Goal: Task Accomplishment & Management: Manage account settings

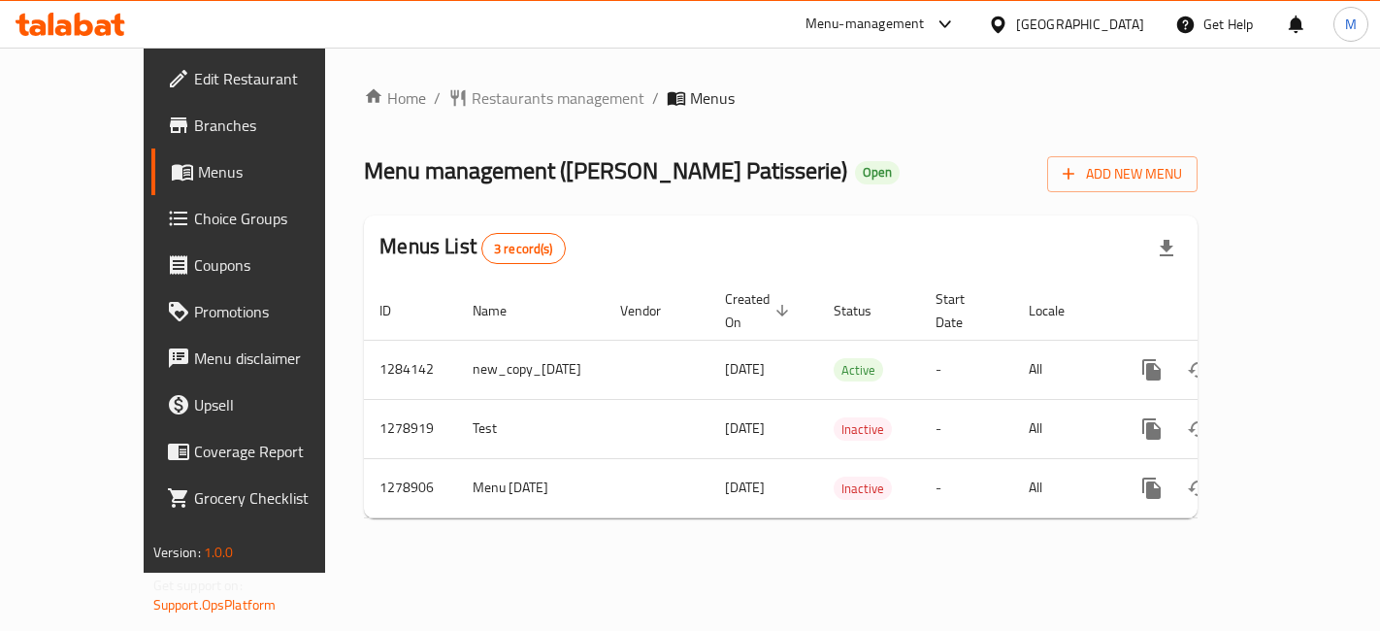
click at [1315, 346] on link "enhanced table" at bounding box center [1292, 369] width 47 height 47
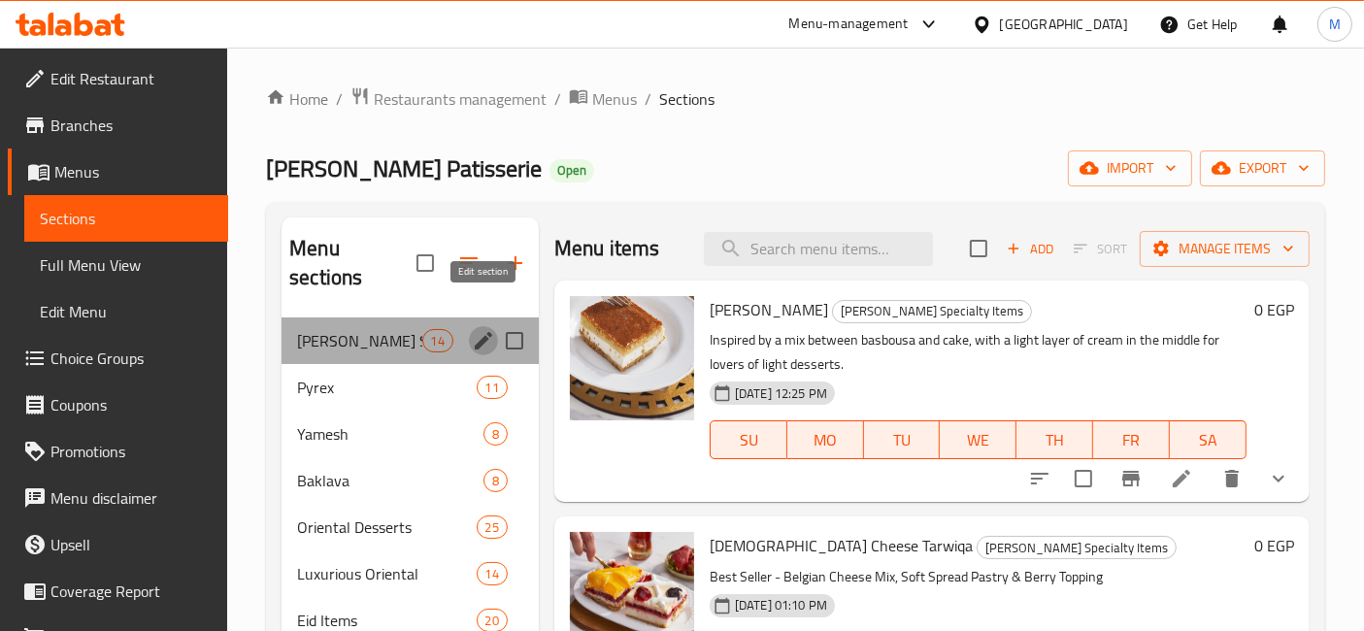
click at [487, 329] on icon "edit" at bounding box center [483, 340] width 23 height 23
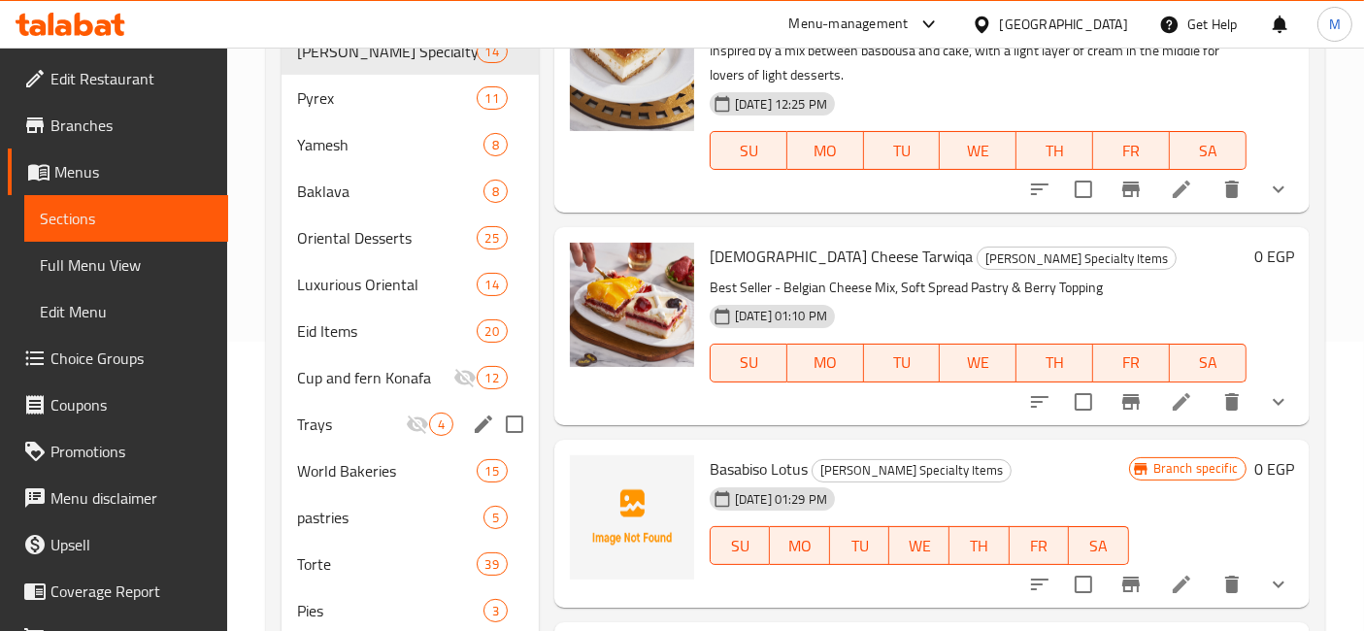
scroll to position [323, 0]
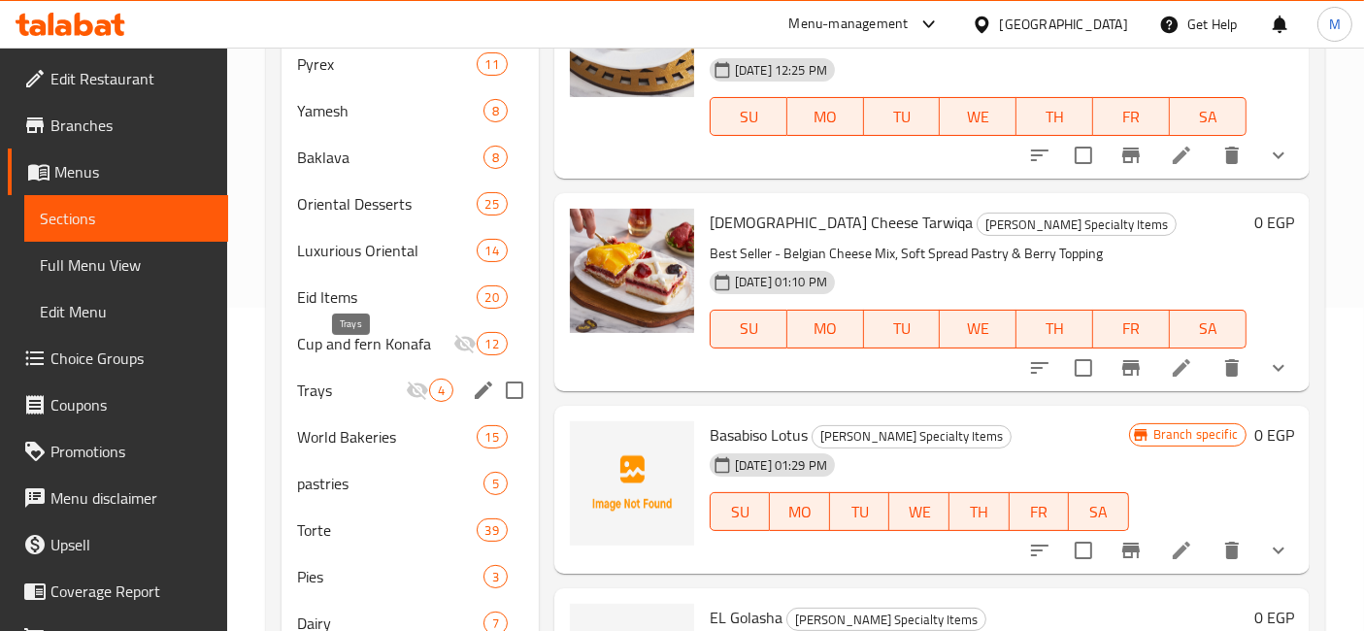
click at [378, 379] on span "Trays" at bounding box center [351, 390] width 109 height 23
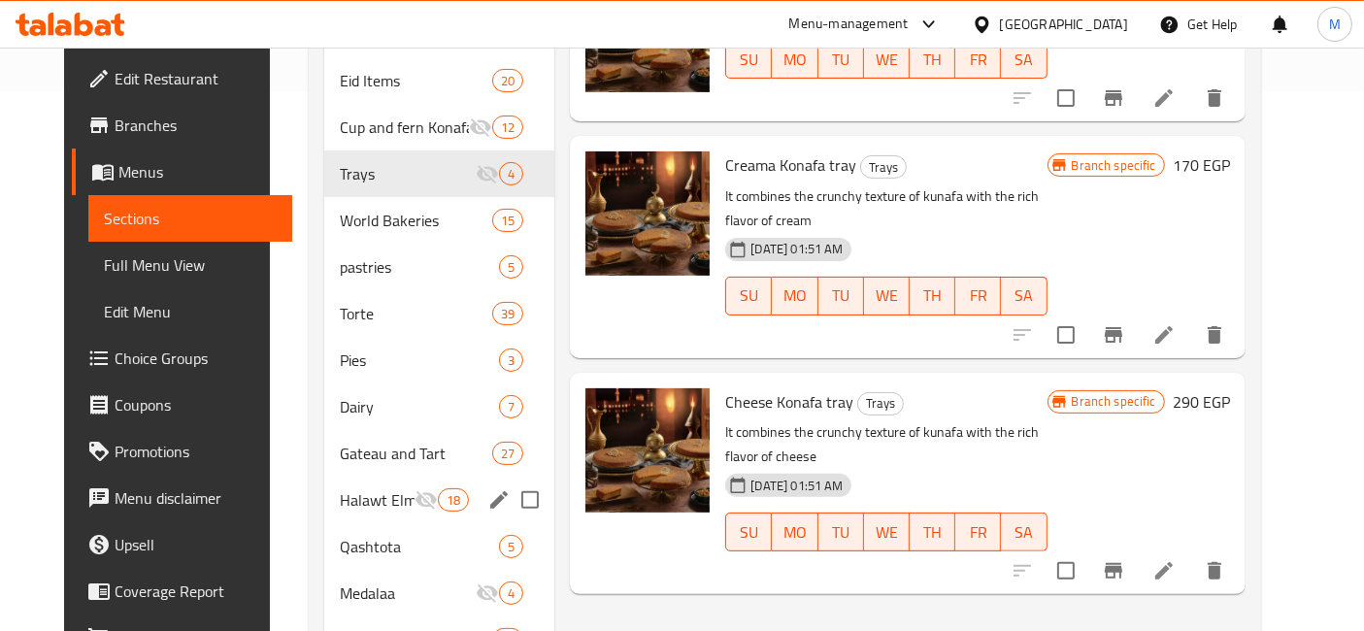
scroll to position [603, 0]
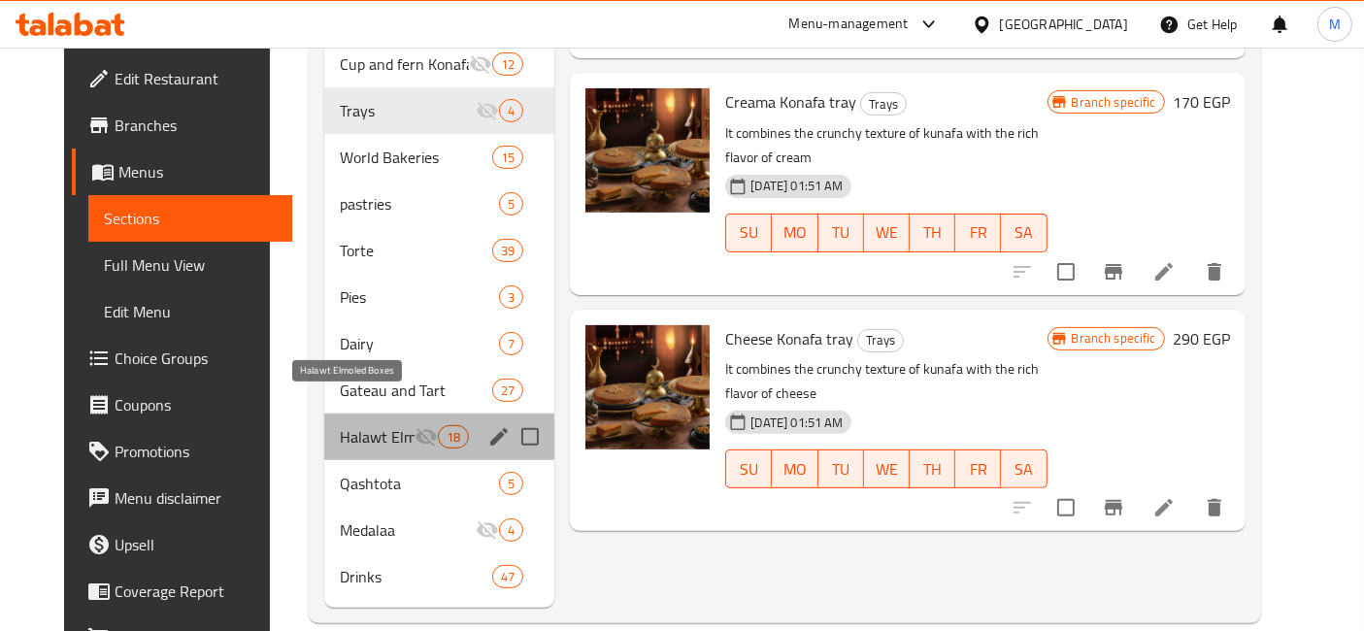
click at [379, 425] on span "Halawt Elmoled Boxes" at bounding box center [377, 436] width 75 height 23
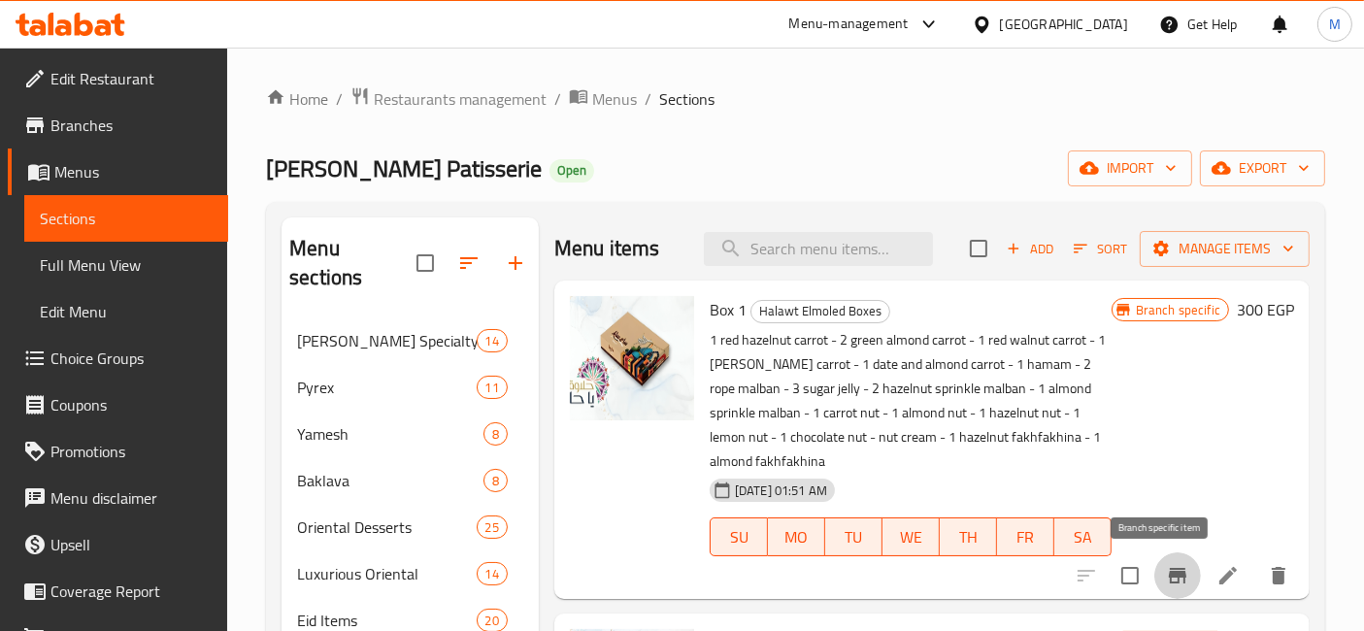
click at [1169, 580] on icon "Branch-specific-item" at bounding box center [1177, 576] width 17 height 16
click at [1211, 587] on li at bounding box center [1228, 575] width 54 height 35
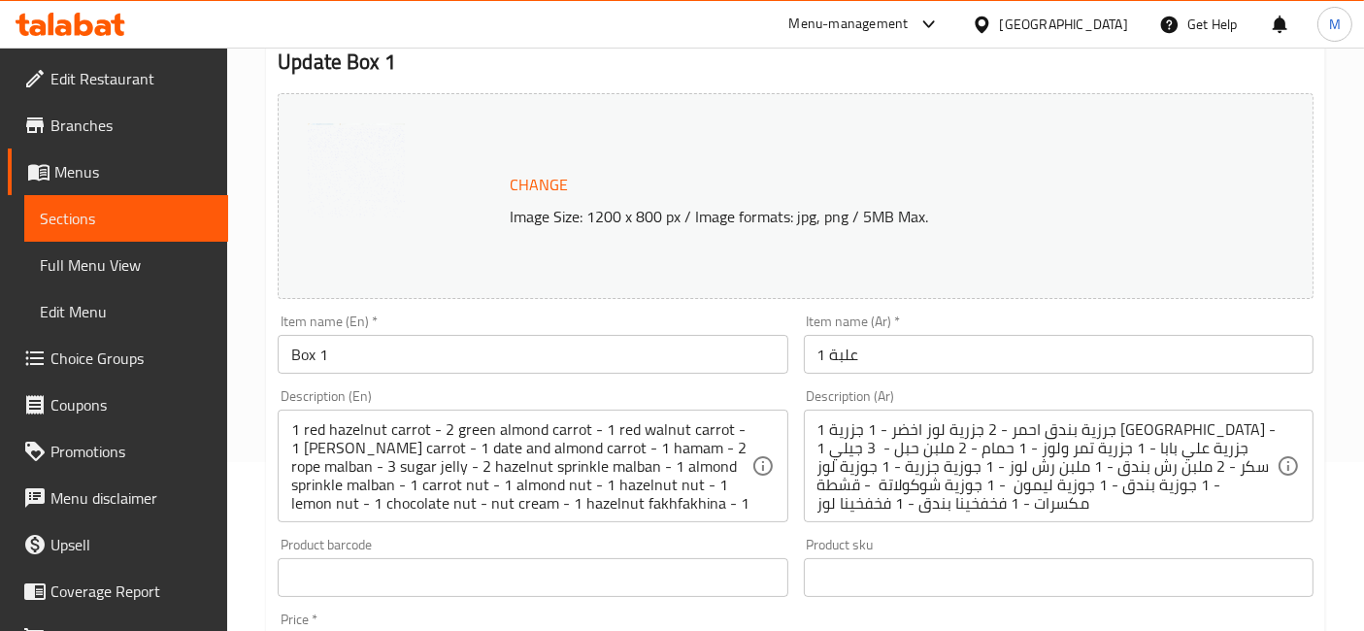
scroll to position [209, 0]
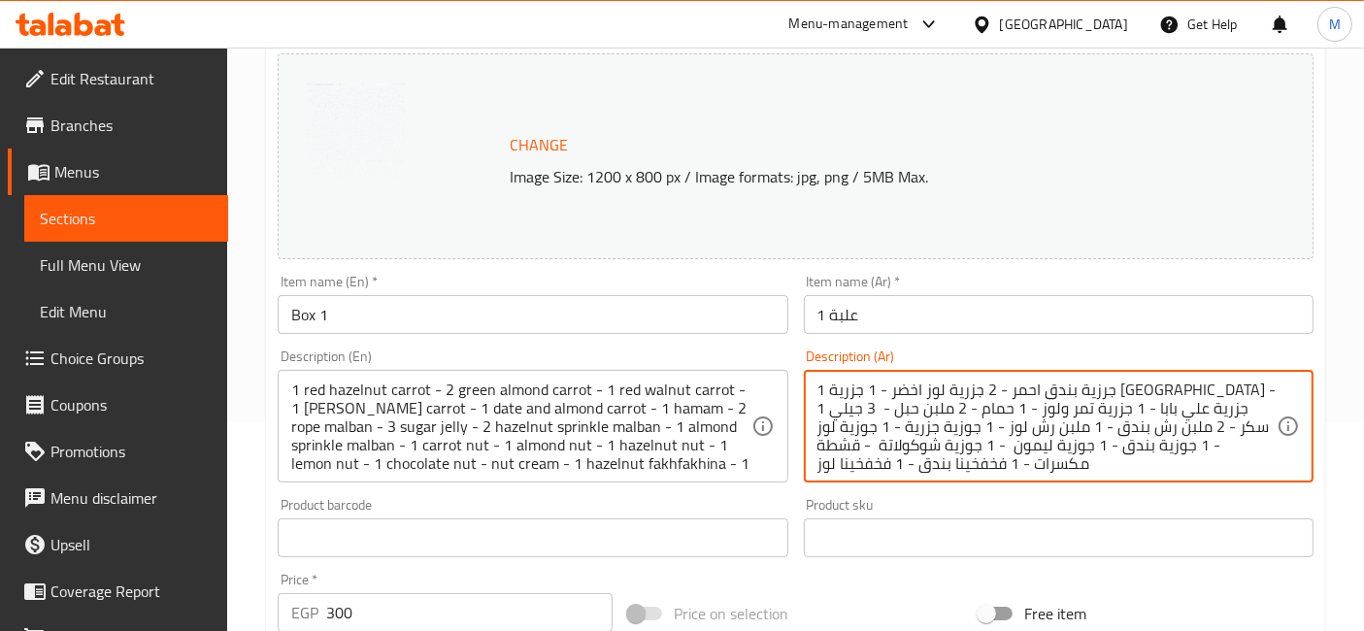
click at [1198, 402] on textarea "1 جرزية بندق احمر - 2 جزرية لوز اخضر - 1 جزرية [GEOGRAPHIC_DATA] - 1 جزرية علي …" at bounding box center [1046, 426] width 459 height 92
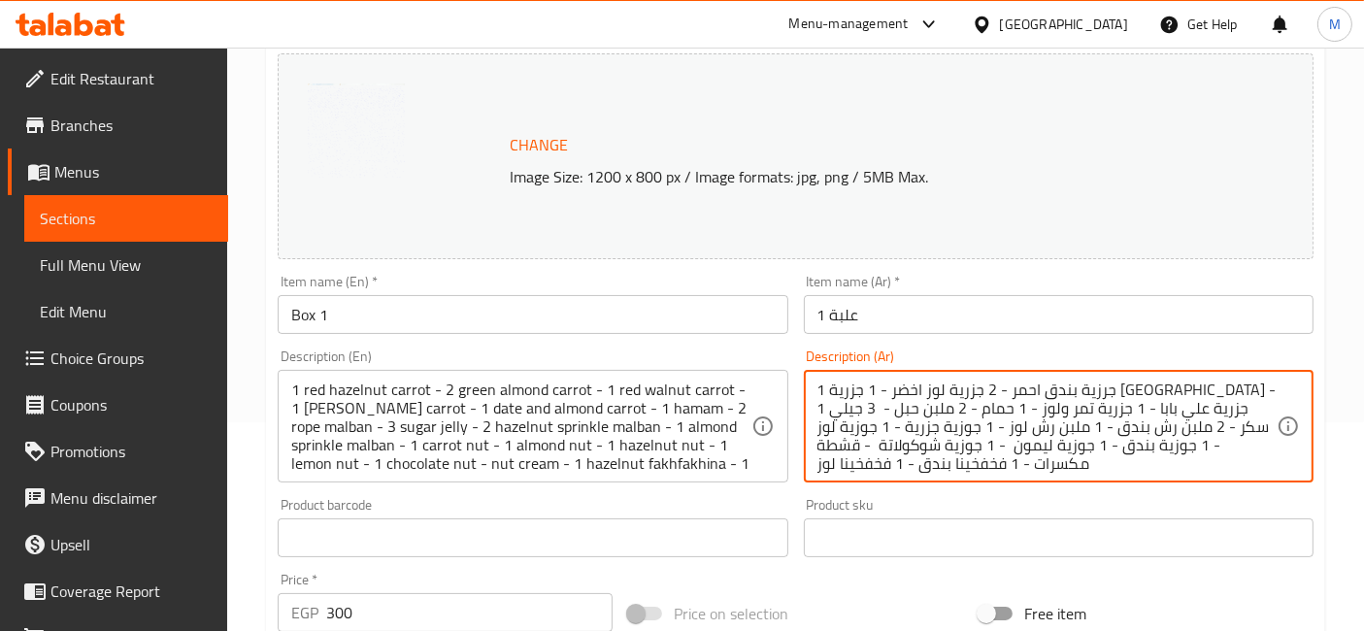
click at [1031, 394] on textarea "1 جرزية بندق احمر - 2 جزرية لوز اخضر - 1 جزرية [GEOGRAPHIC_DATA] - 1 جزرية علي …" at bounding box center [1046, 426] width 459 height 92
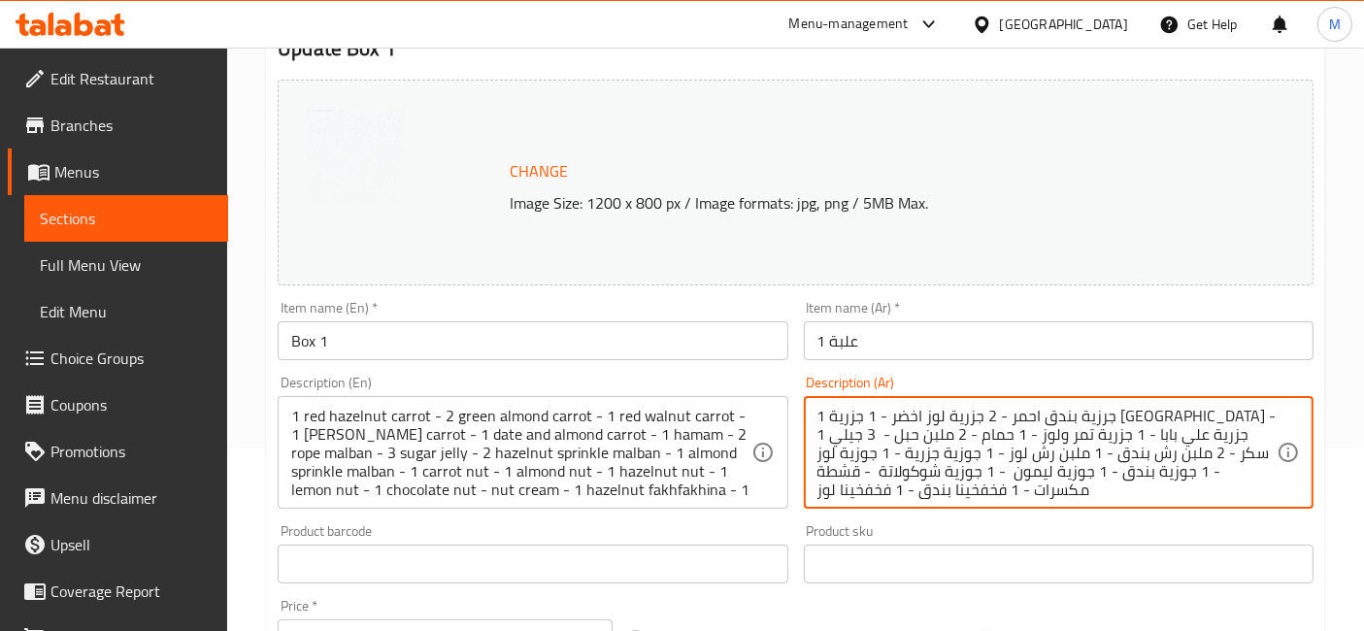
scroll to position [0, 0]
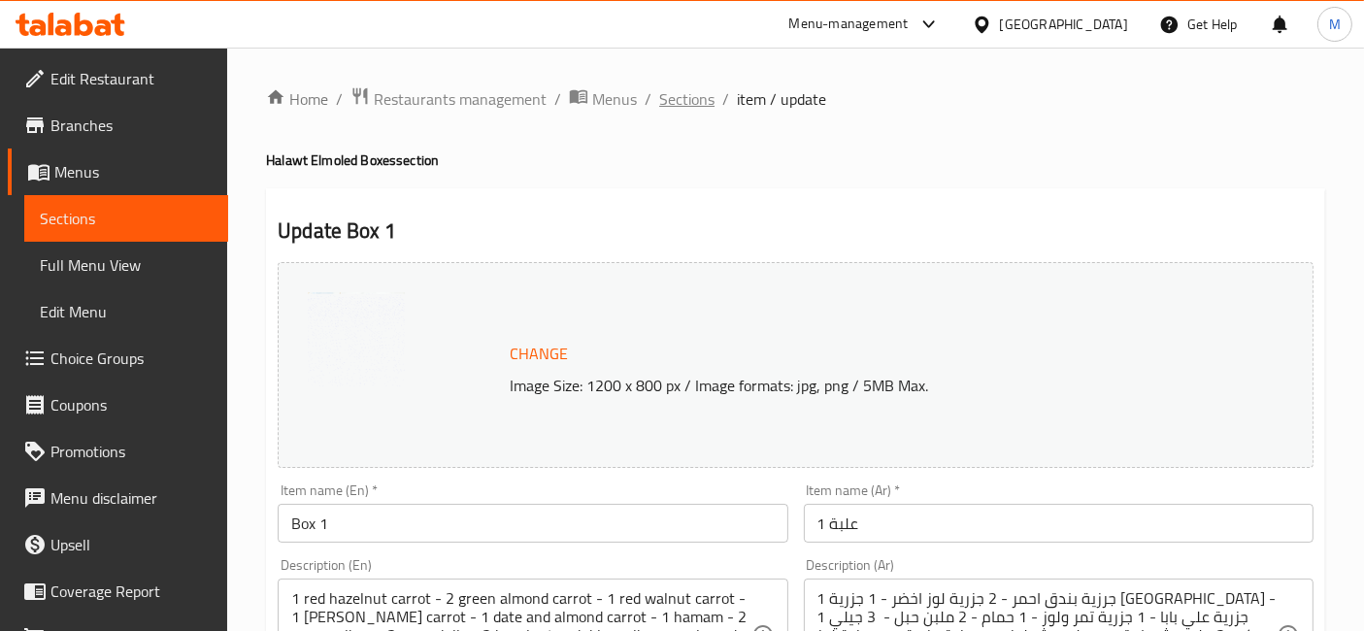
click at [695, 109] on span "Sections" at bounding box center [686, 98] width 55 height 23
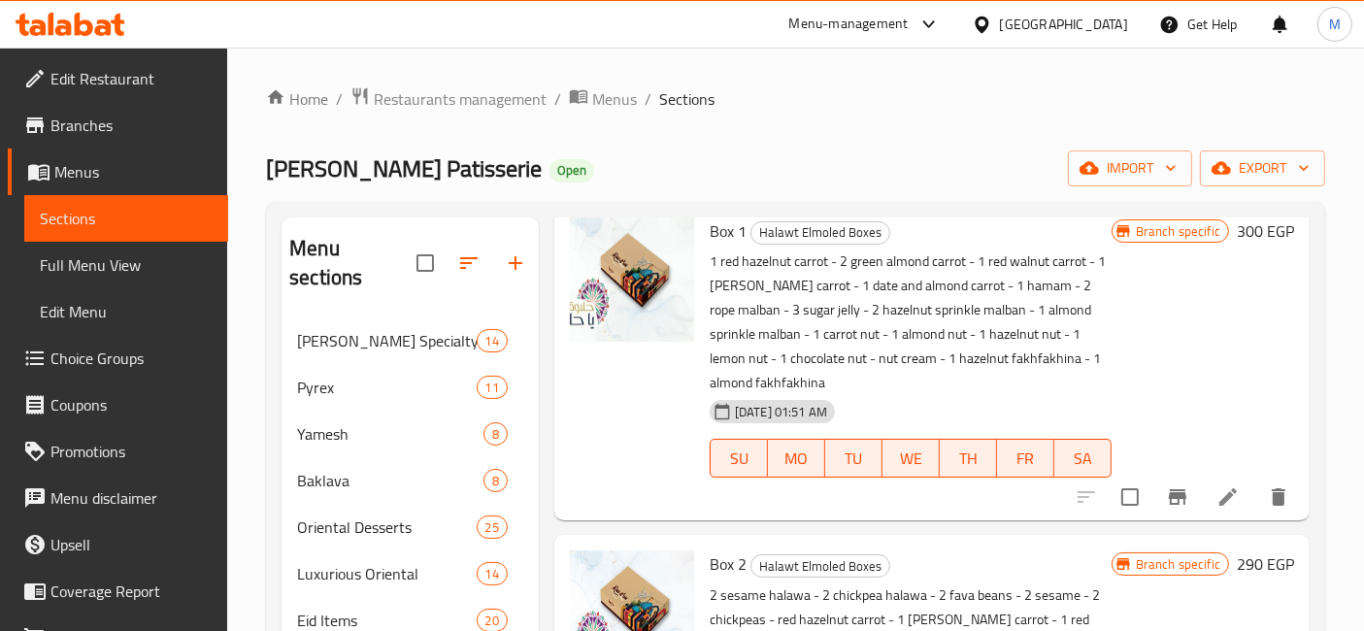
scroll to position [108, 0]
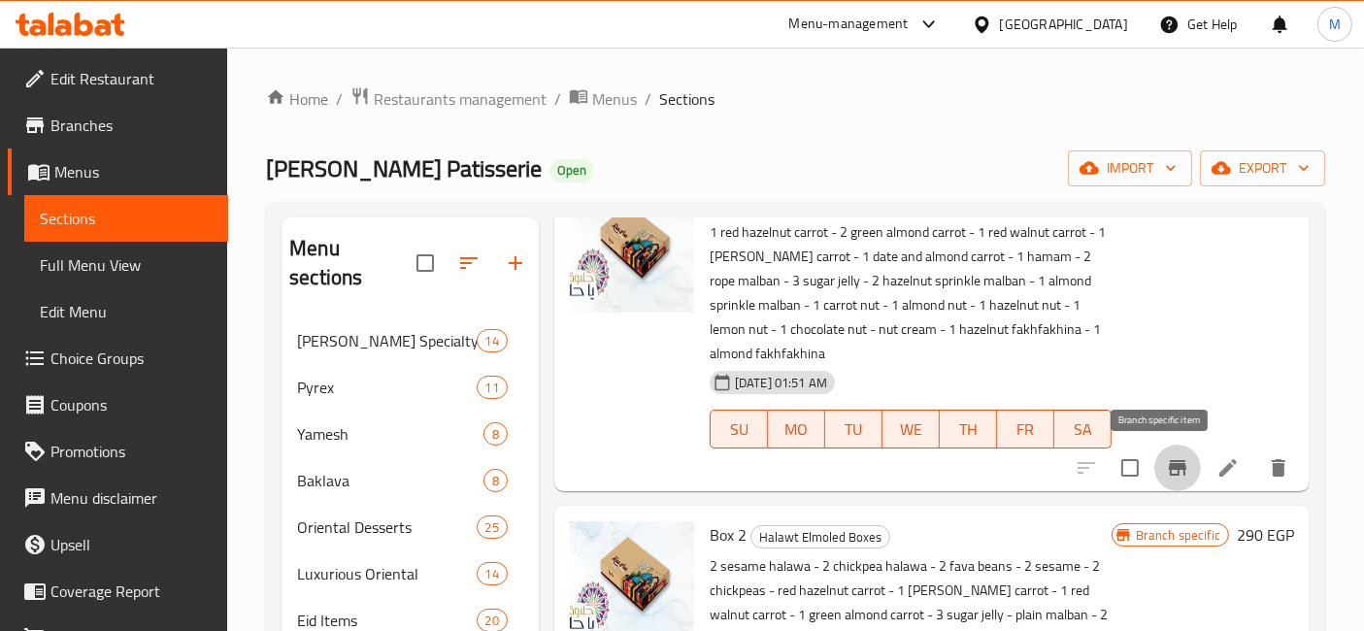
click at [1175, 469] on button "Branch-specific-item" at bounding box center [1177, 468] width 47 height 47
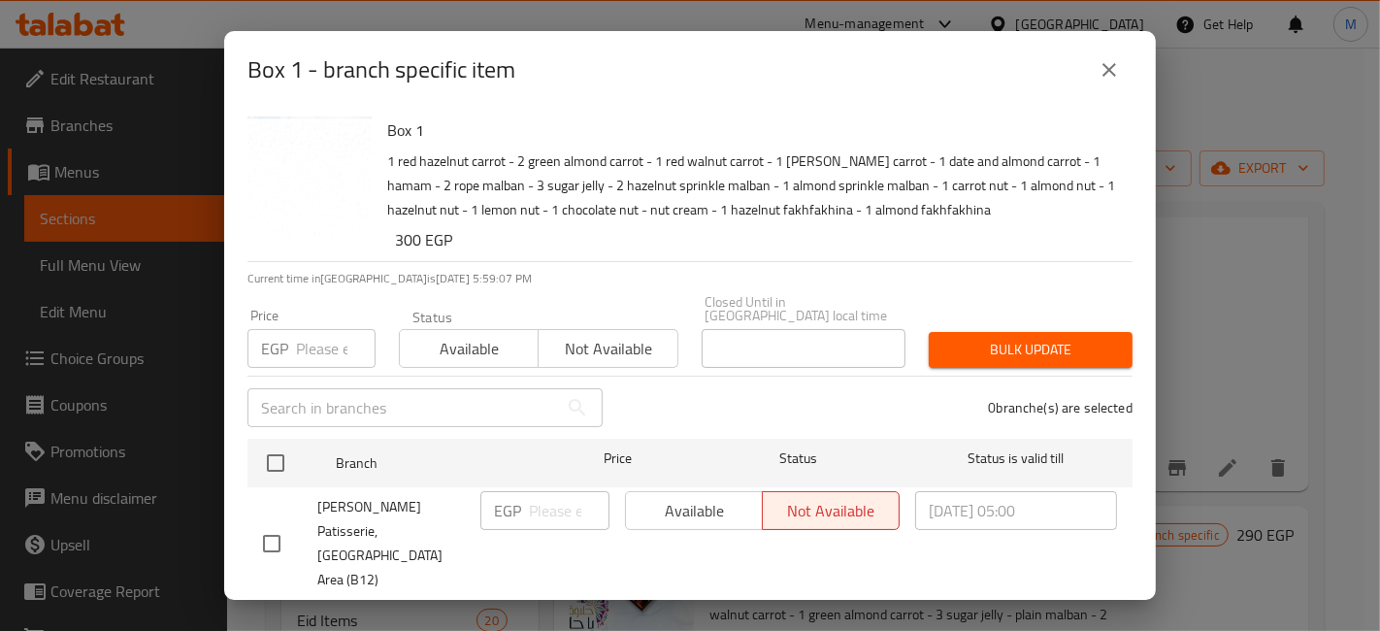
click at [1107, 63] on icon "close" at bounding box center [1109, 69] width 23 height 23
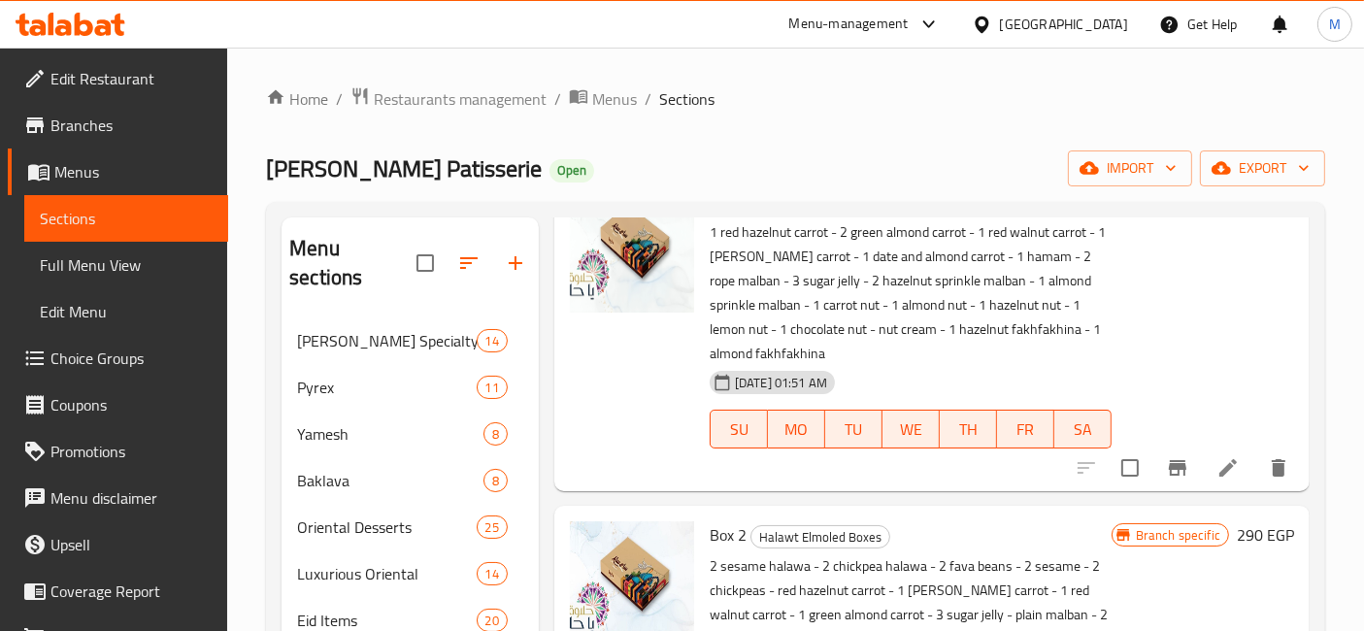
scroll to position [0, 0]
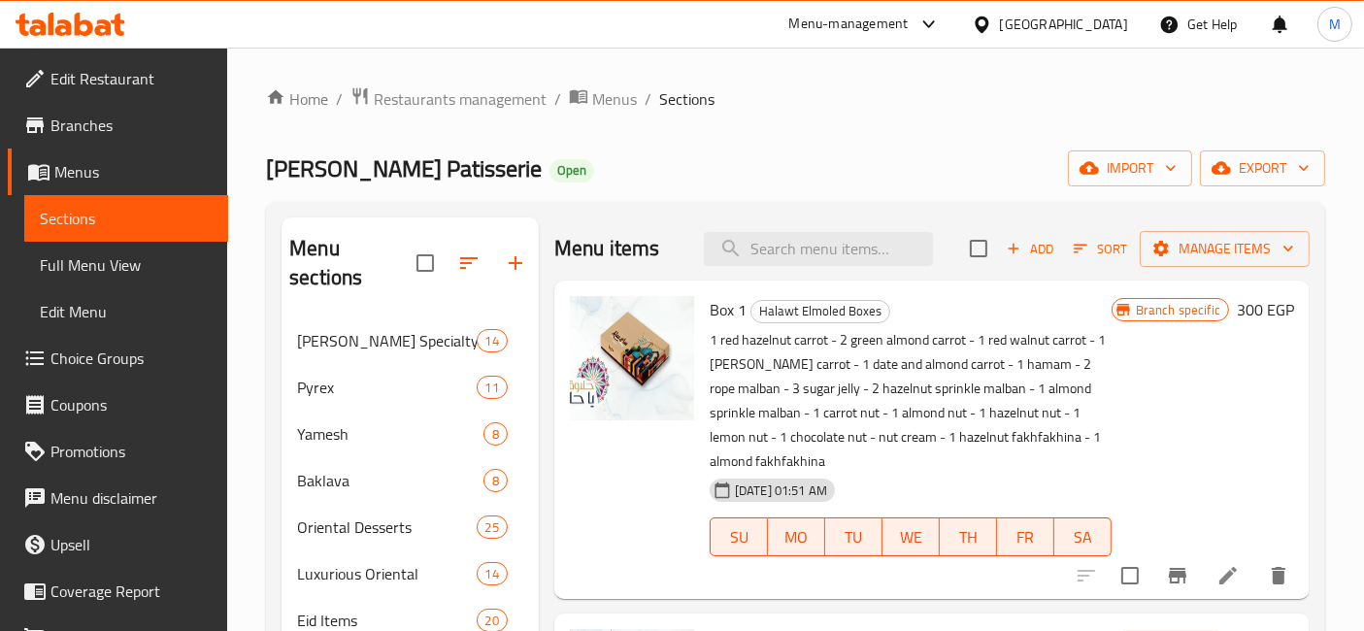
click at [1246, 303] on h6 "300 EGP" at bounding box center [1265, 309] width 57 height 27
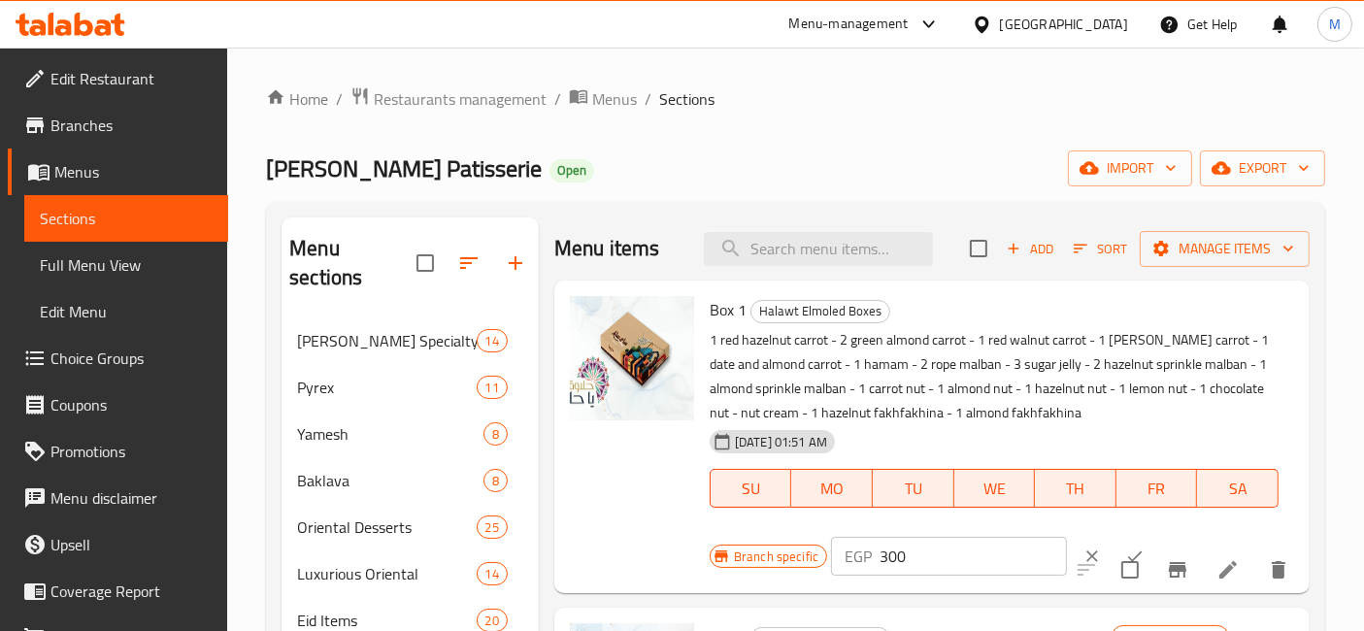
click at [940, 555] on input "300" at bounding box center [972, 556] width 187 height 39
type input "465"
click at [1113, 542] on button "ok" at bounding box center [1134, 556] width 43 height 43
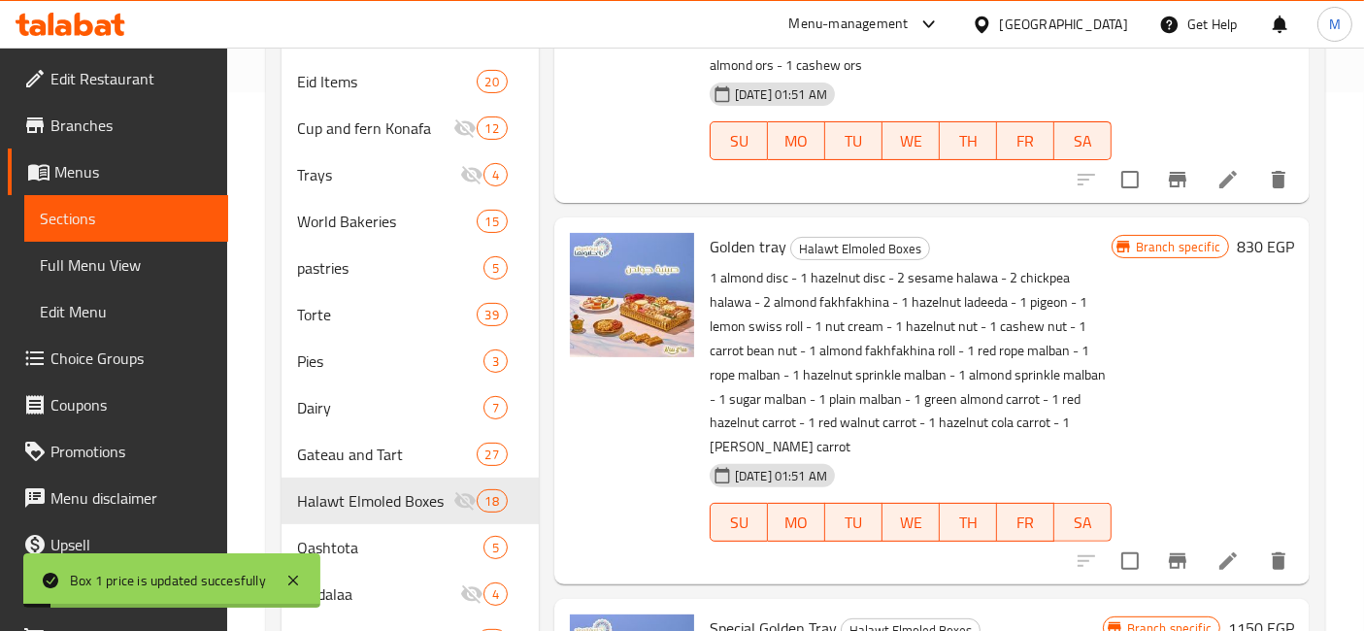
scroll to position [2706, 0]
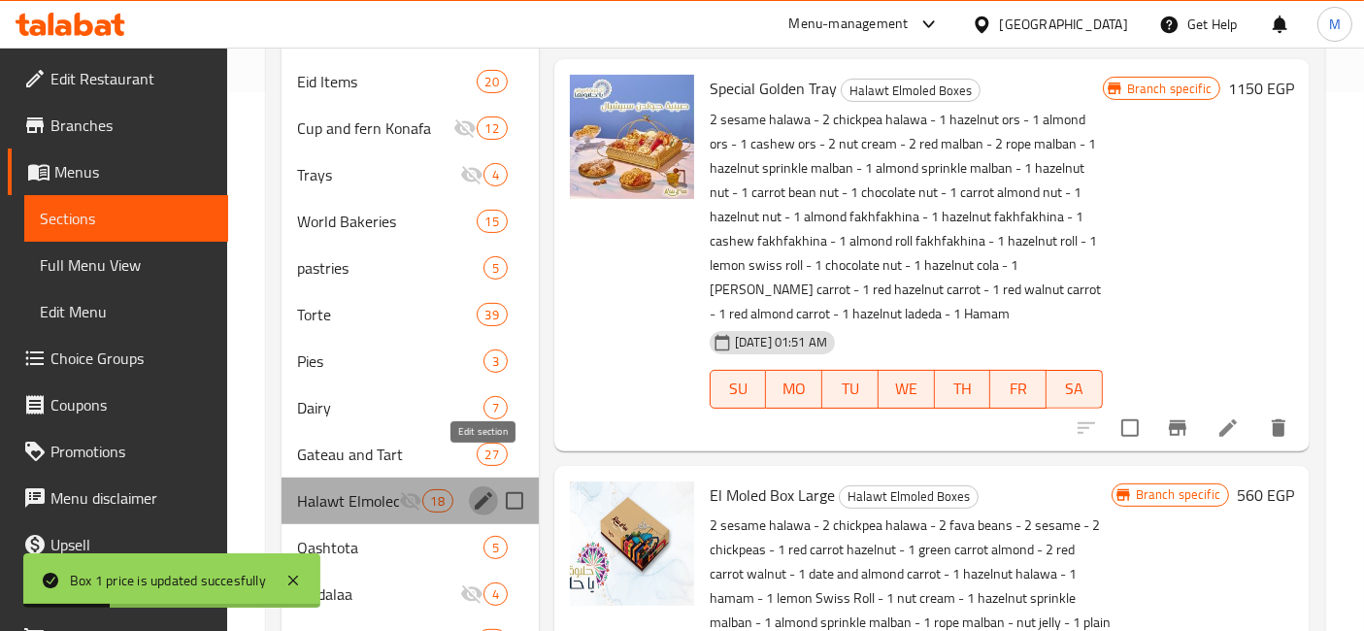
click at [479, 489] on icon "edit" at bounding box center [483, 500] width 23 height 23
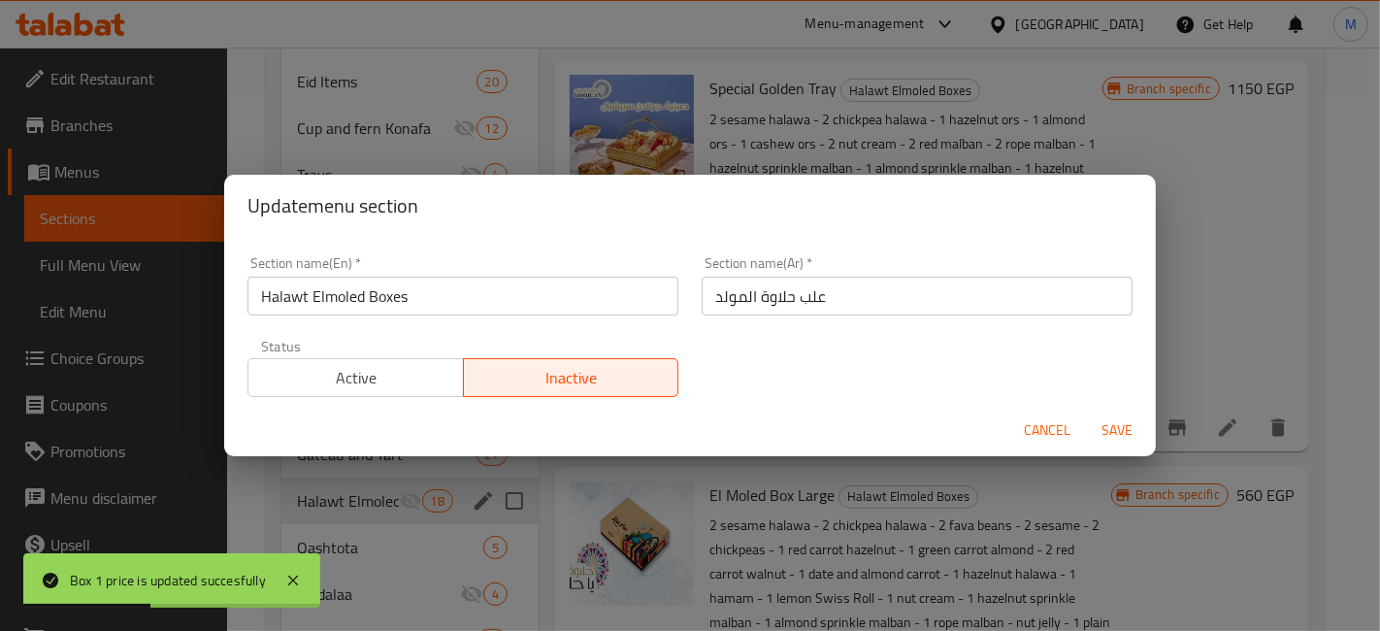
click at [415, 379] on span "Active" at bounding box center [356, 378] width 200 height 28
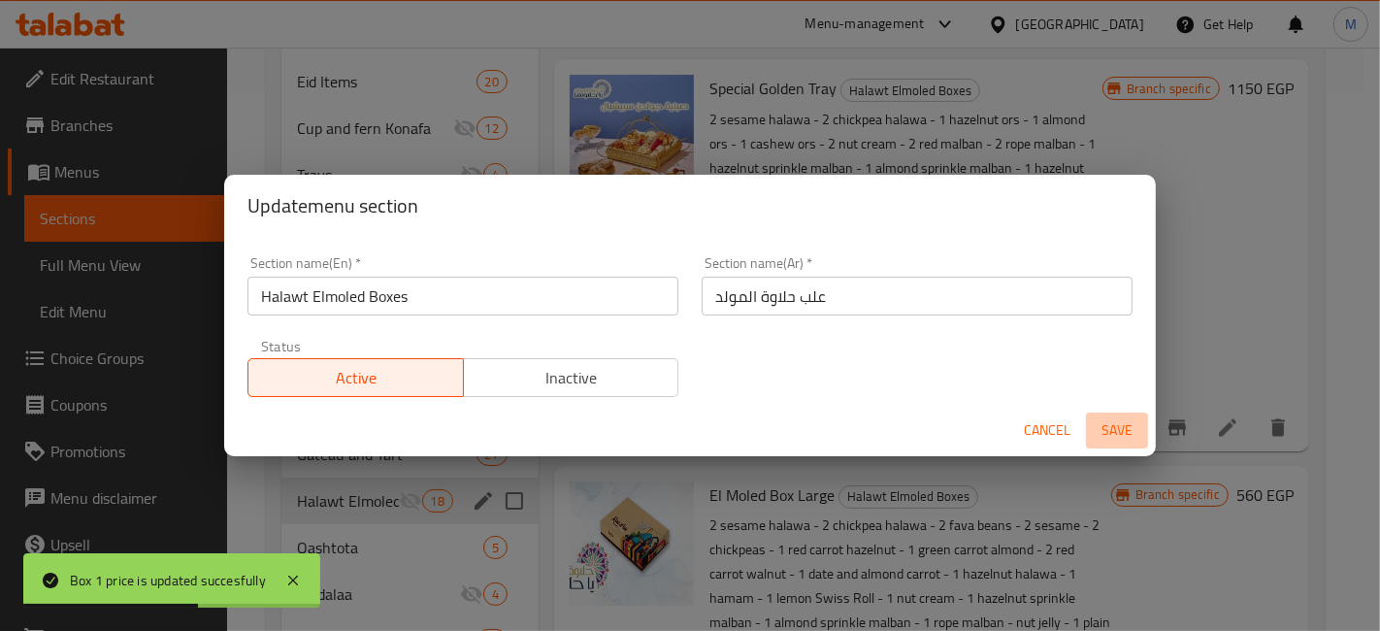
click at [1110, 422] on span "Save" at bounding box center [1117, 430] width 47 height 24
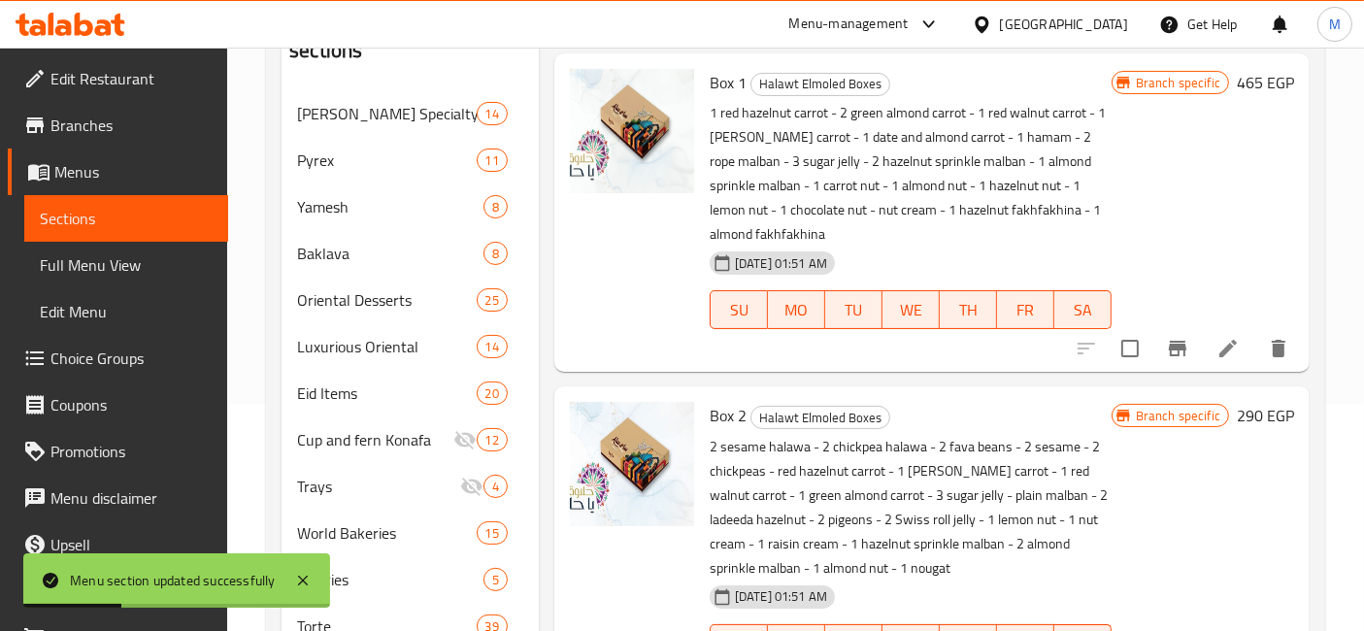
scroll to position [108, 0]
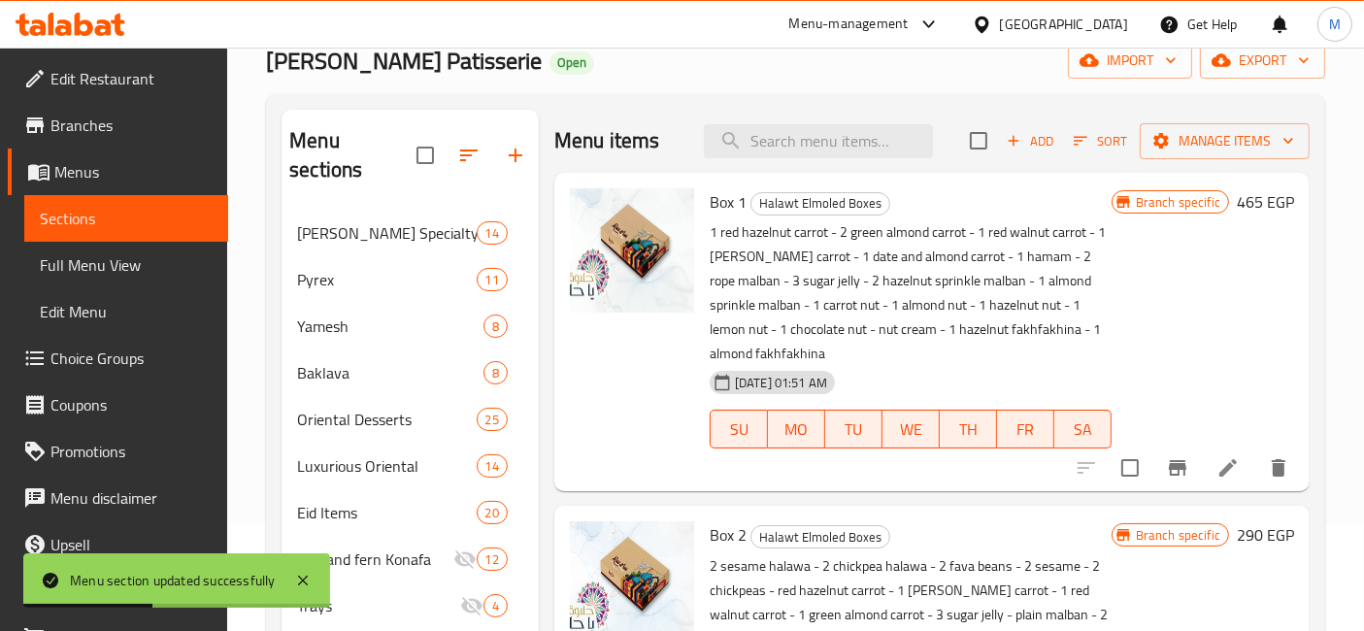
click at [1170, 472] on icon "Branch-specific-item" at bounding box center [1177, 467] width 23 height 23
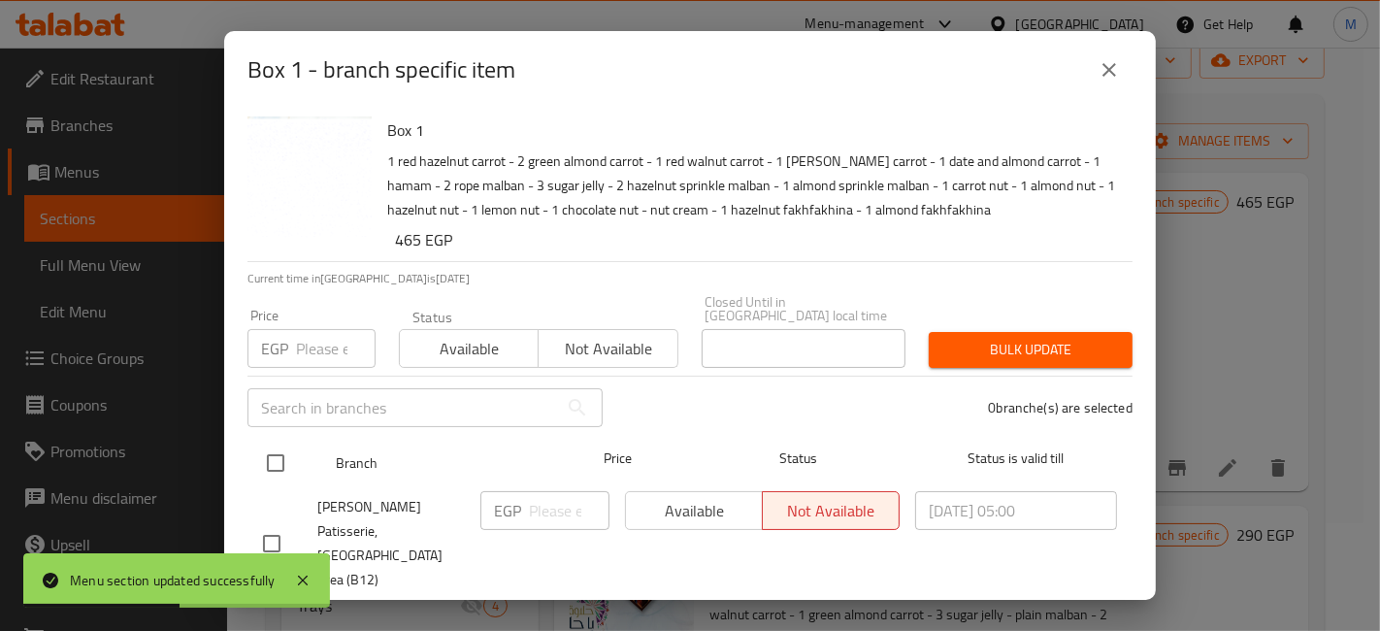
click at [289, 443] on input "checkbox" at bounding box center [275, 463] width 41 height 41
checkbox input "true"
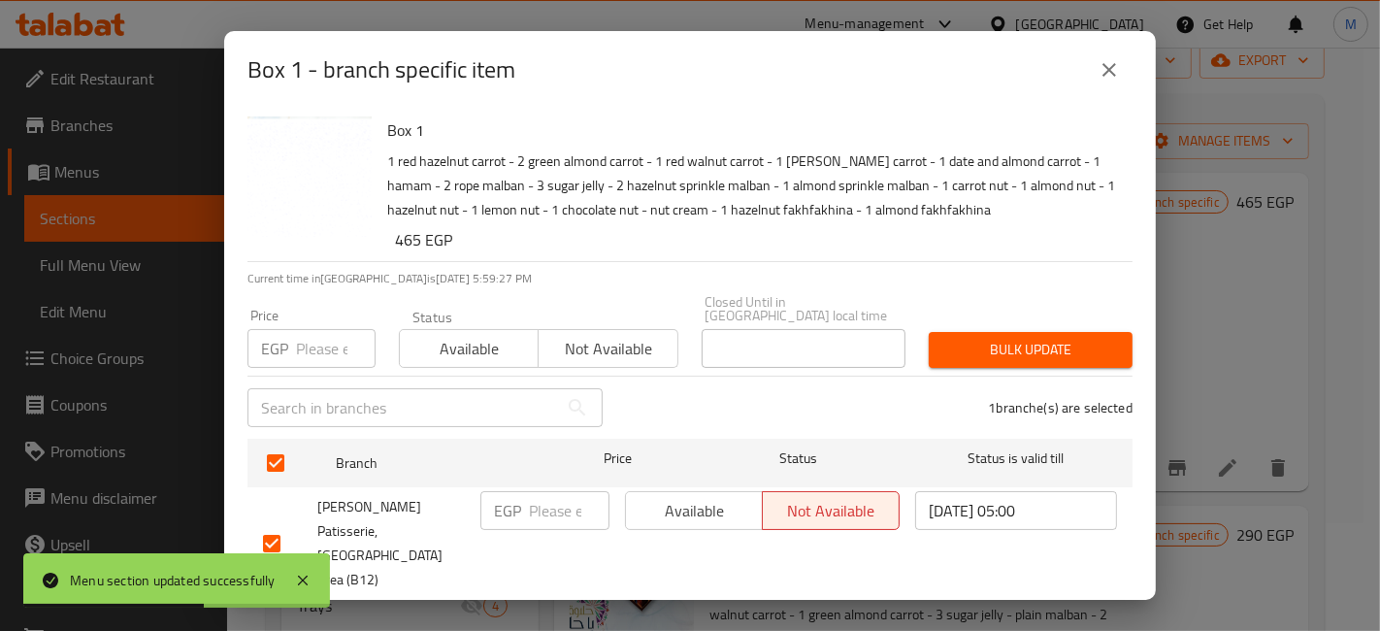
click at [675, 511] on button "Available" at bounding box center [694, 510] width 138 height 39
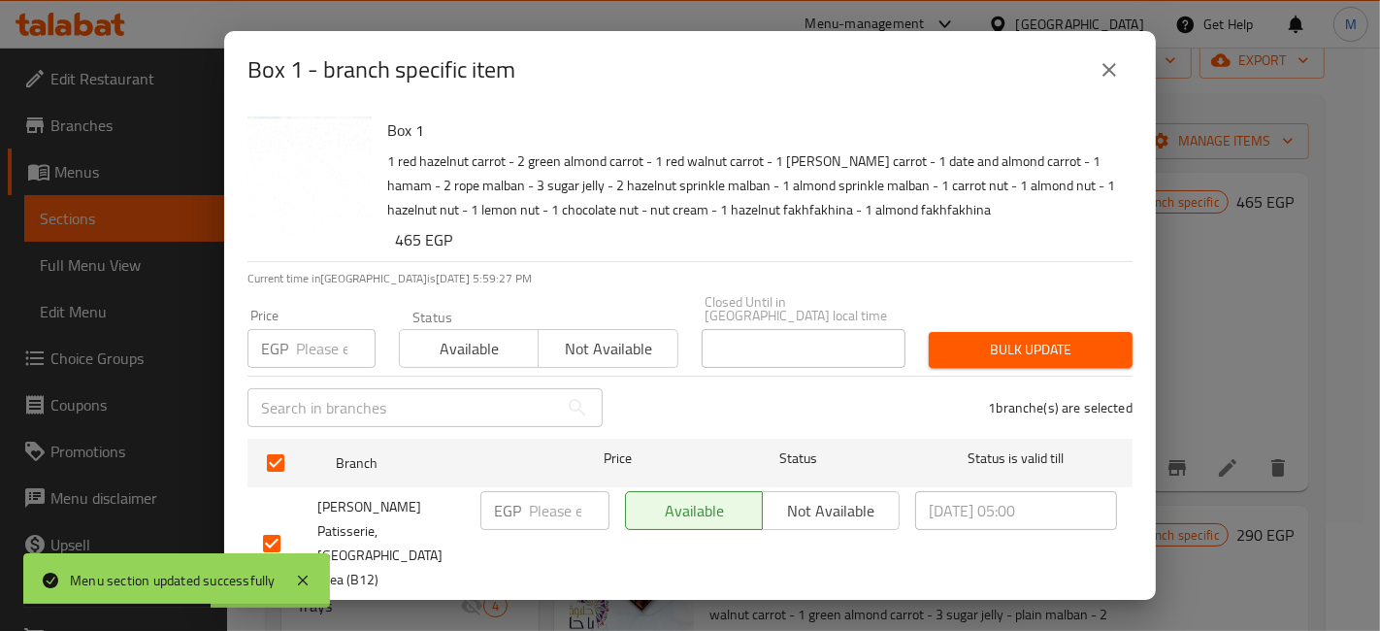
click at [695, 558] on div "Available Not available" at bounding box center [762, 543] width 290 height 120
click at [717, 613] on span "Save" at bounding box center [690, 625] width 854 height 24
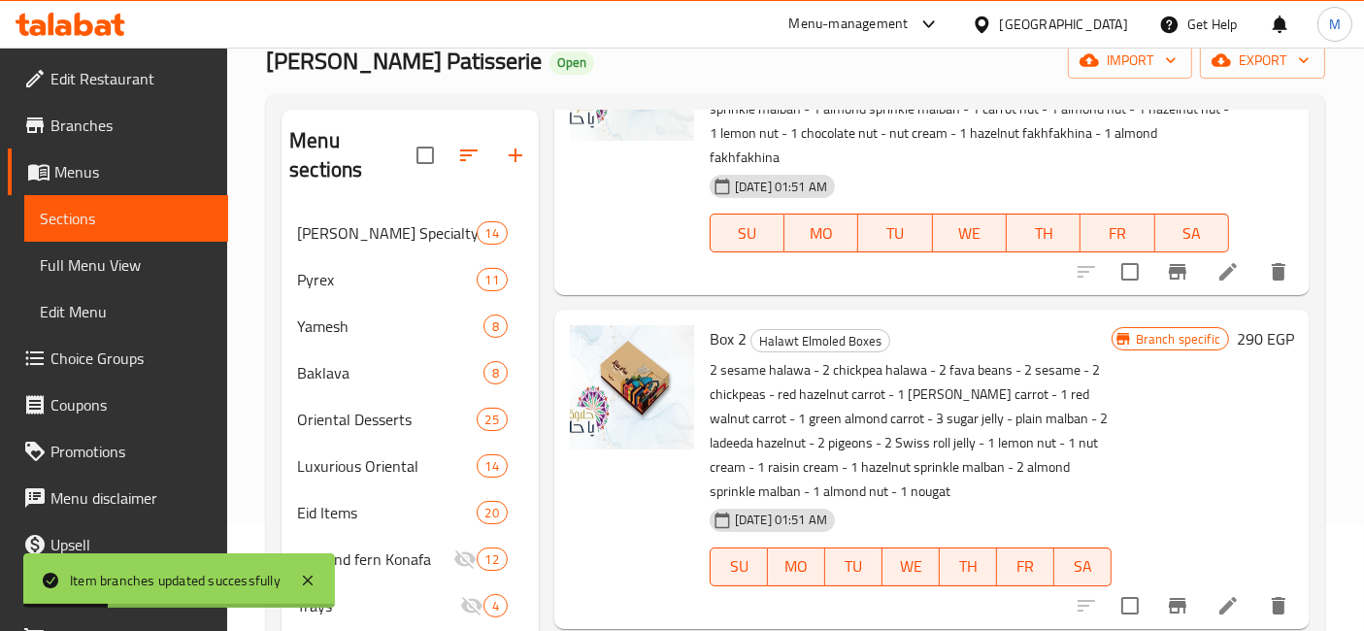
scroll to position [215, 0]
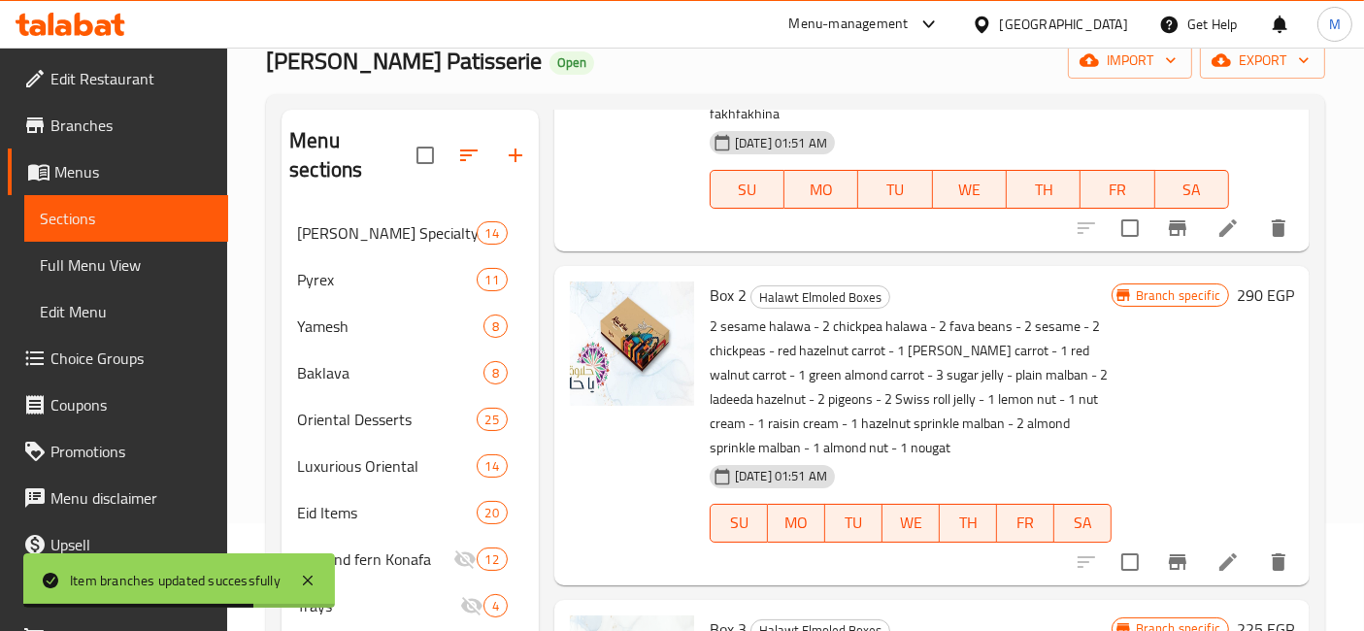
click at [1247, 296] on h6 "290 EGP" at bounding box center [1265, 294] width 57 height 27
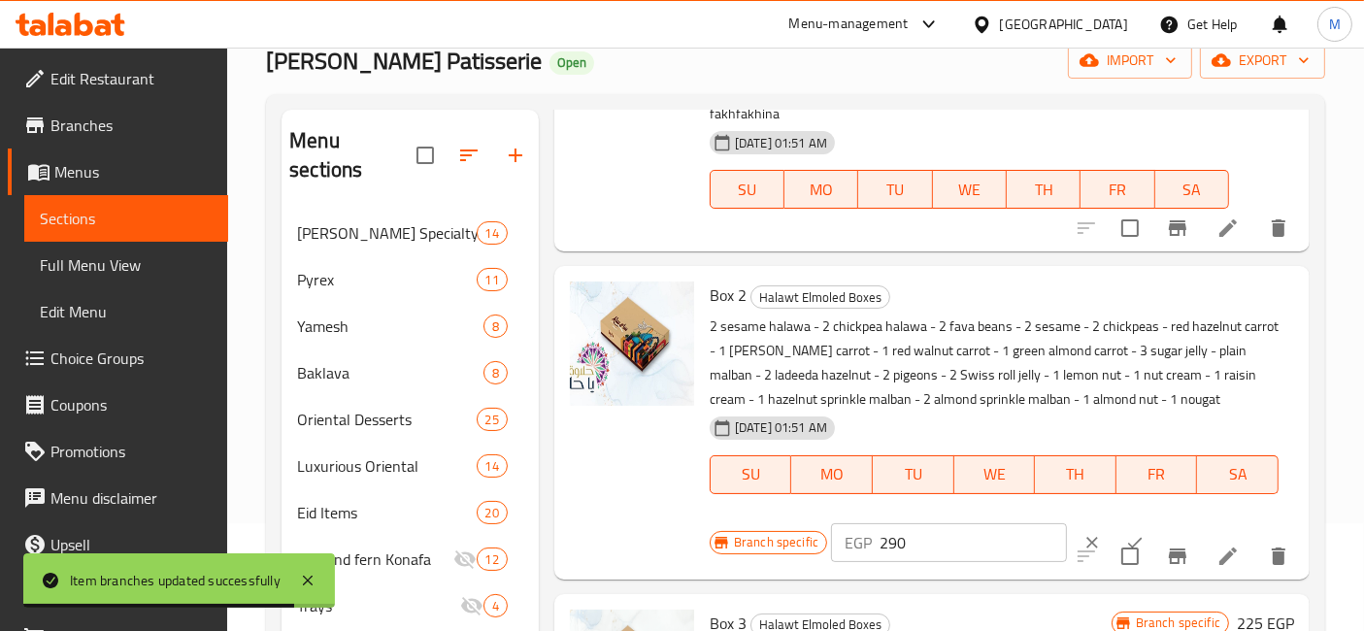
click at [904, 544] on input "290" at bounding box center [972, 542] width 187 height 39
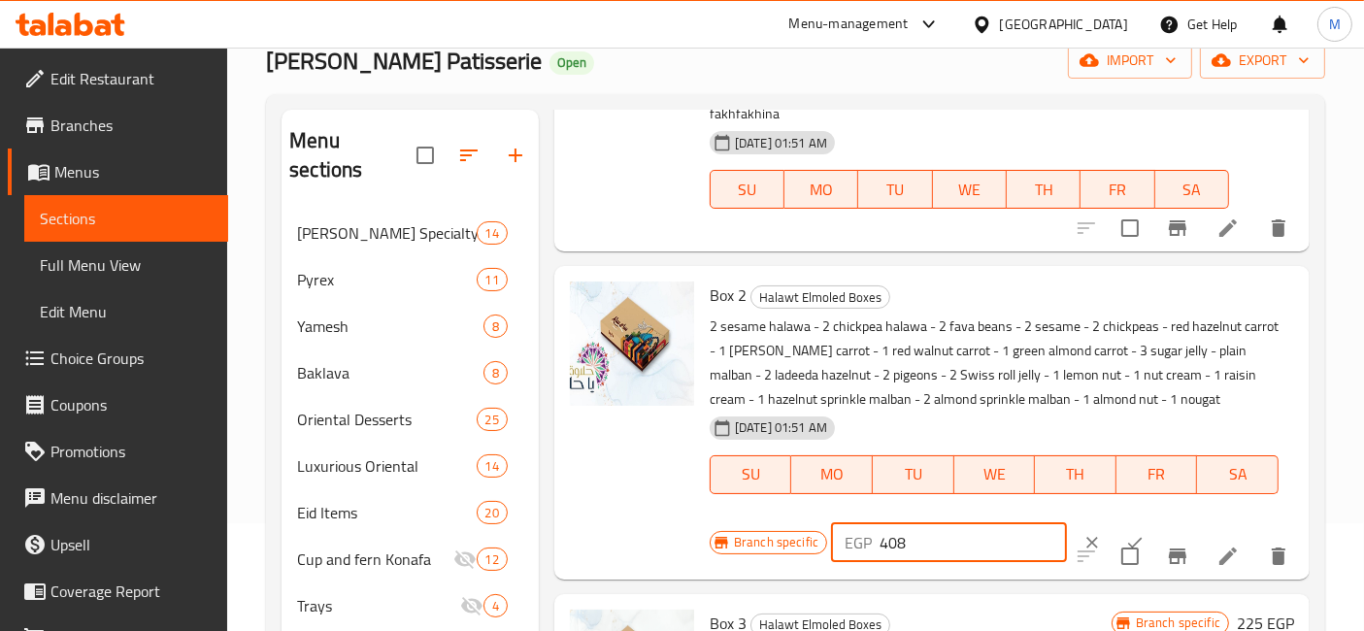
type input "408"
click at [1125, 533] on icon "ok" at bounding box center [1134, 542] width 19 height 19
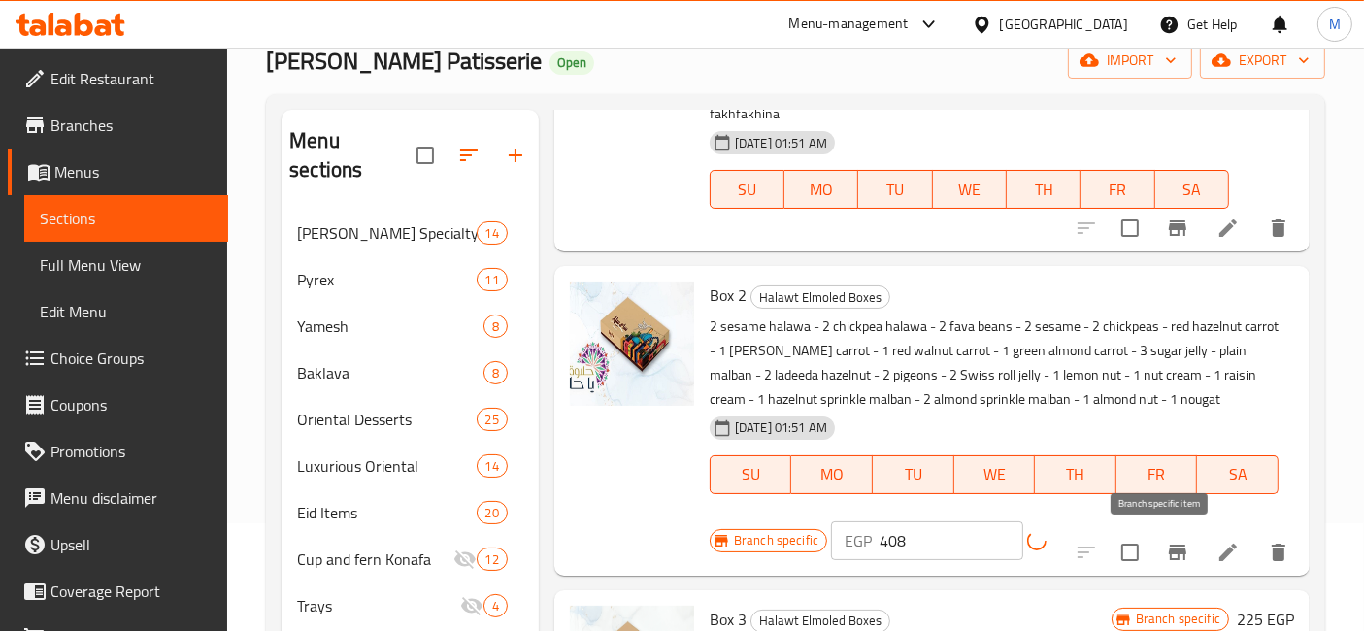
click at [1154, 550] on button "Branch-specific-item" at bounding box center [1177, 552] width 47 height 47
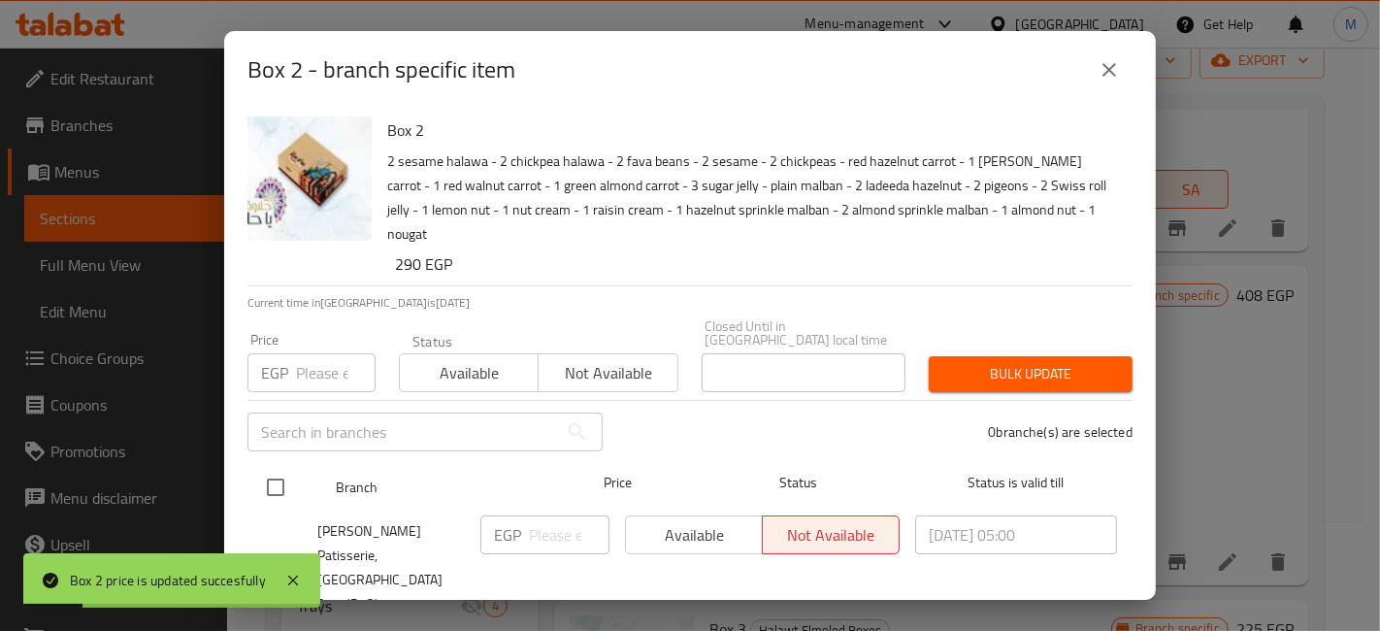
click at [290, 467] on input "checkbox" at bounding box center [275, 487] width 41 height 41
checkbox input "true"
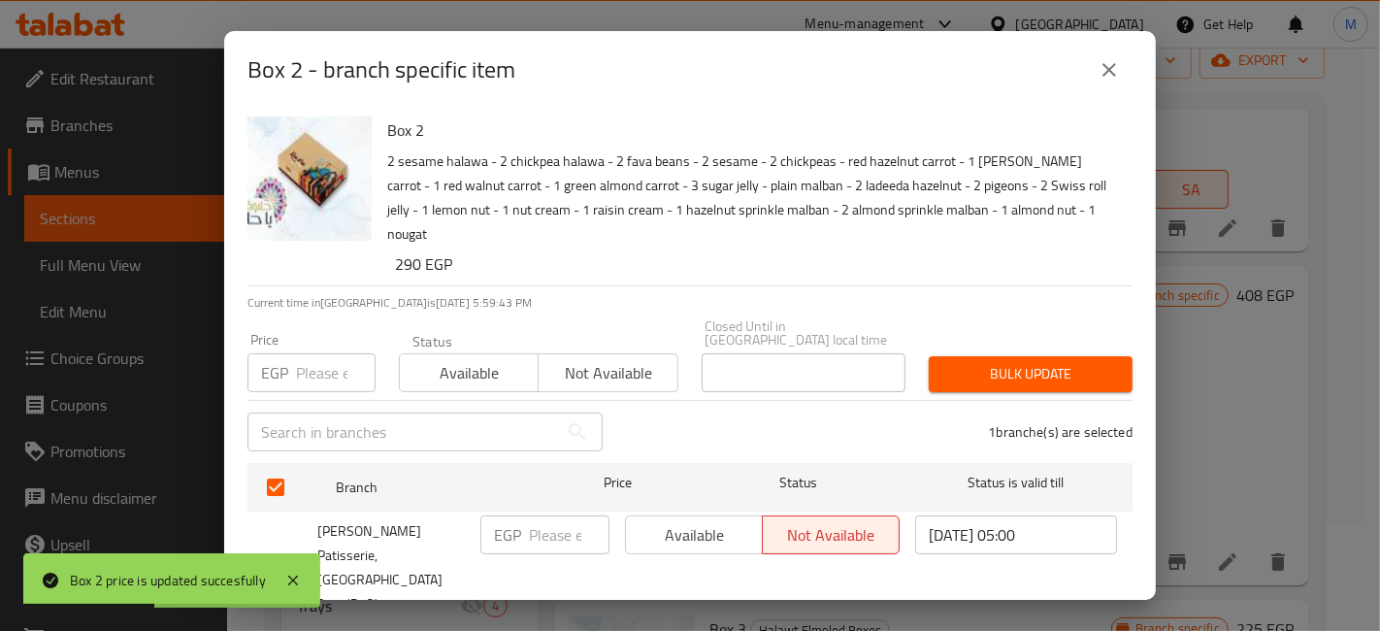
click at [681, 515] on button "Available" at bounding box center [694, 534] width 138 height 39
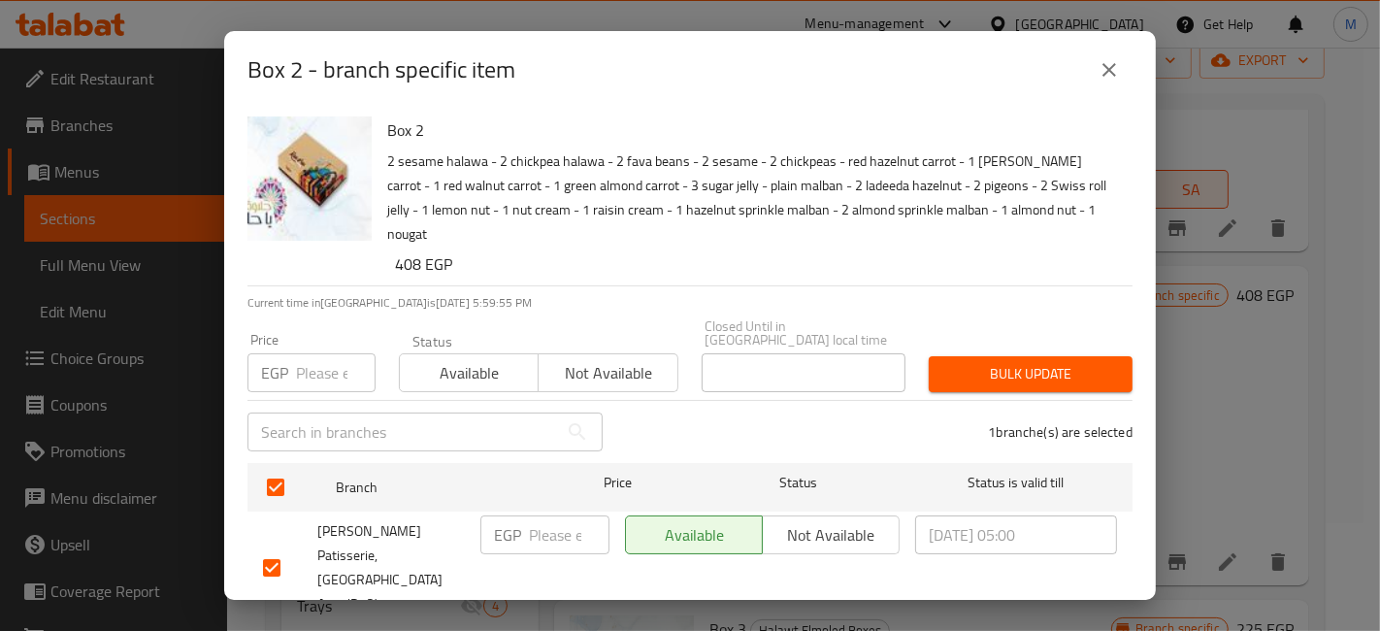
click at [574, 559] on div "EGP ​" at bounding box center [545, 568] width 145 height 120
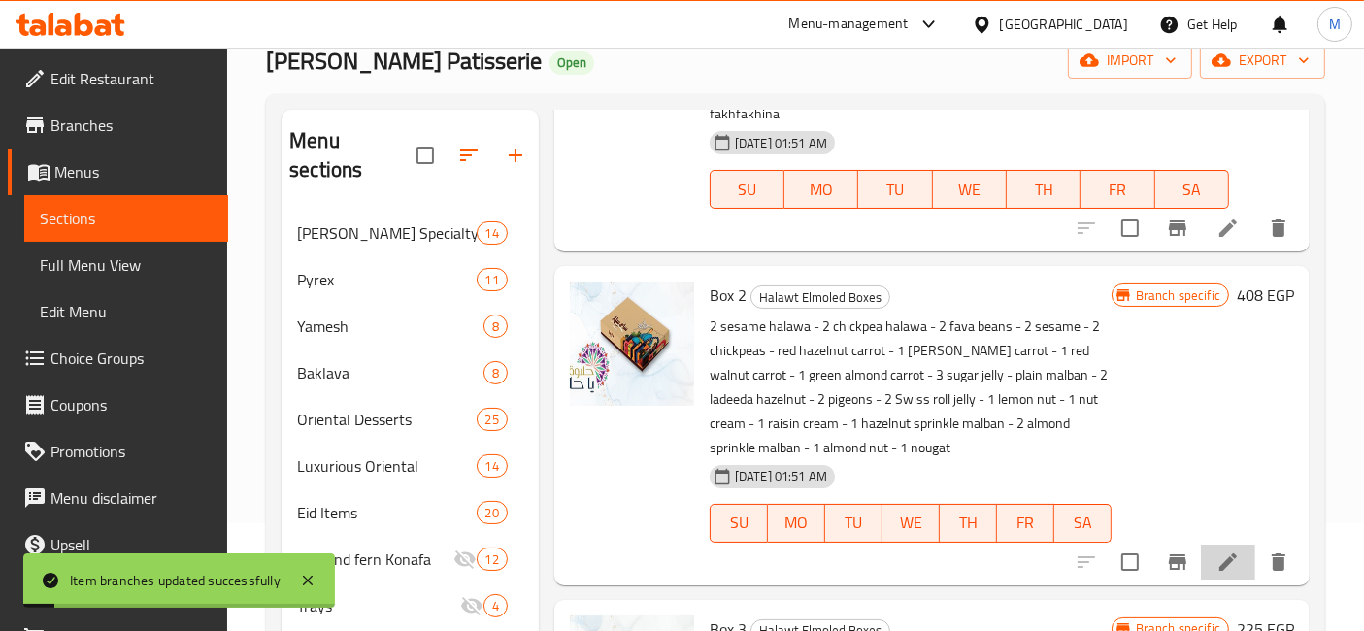
click at [1205, 547] on li at bounding box center [1228, 561] width 54 height 35
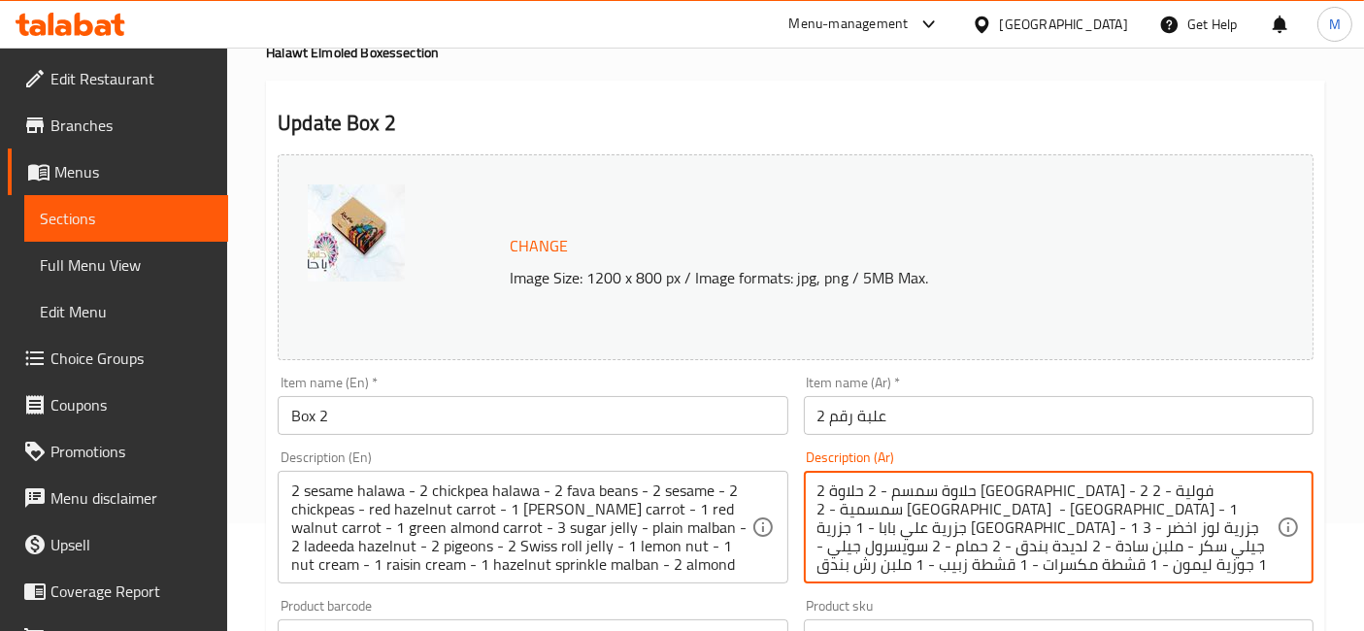
click at [955, 493] on textarea "2 حلاوة سمسم - 2 حلاوة [GEOGRAPHIC_DATA] - 2 فولية - 2 سمسمية - 2 [GEOGRAPHIC_D…" at bounding box center [1046, 527] width 459 height 92
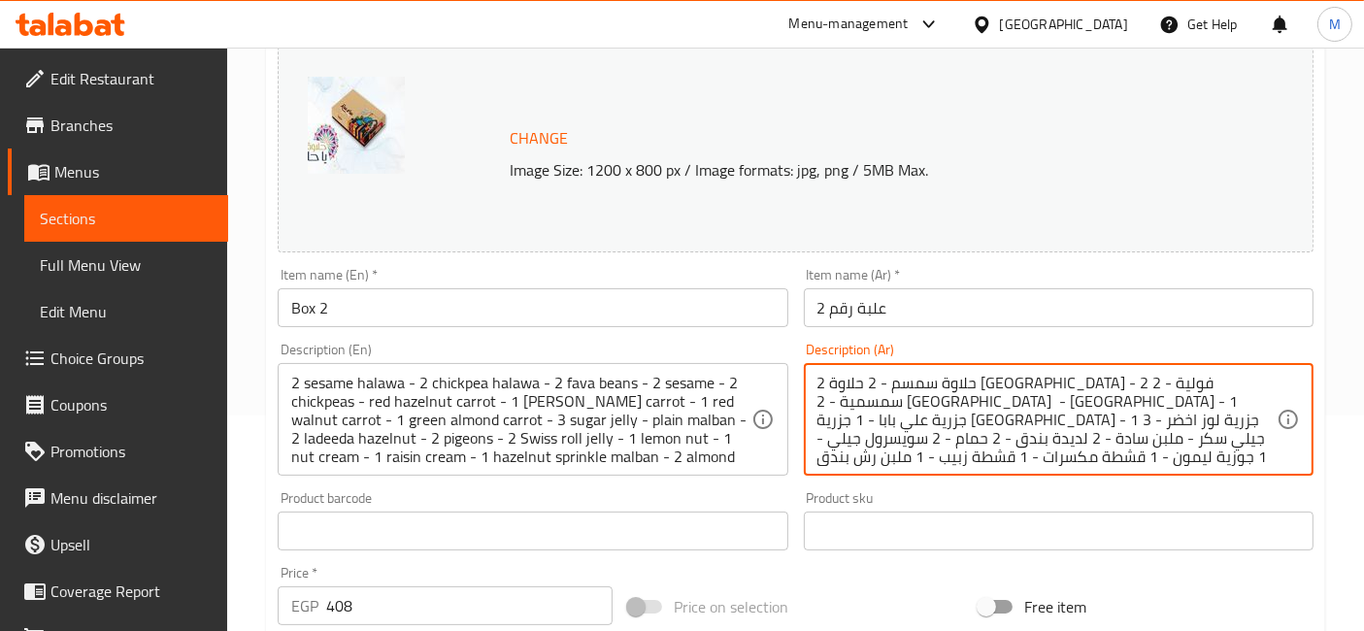
click at [1026, 323] on input "علبة رقم 2" at bounding box center [1059, 307] width 510 height 39
paste textarea "مشاط سمسم 1 ملبن سادة 2 أمشاط [GEOGRAPHIC_DATA] 2 لديدة بندق 2 فوليــــــــــــ…"
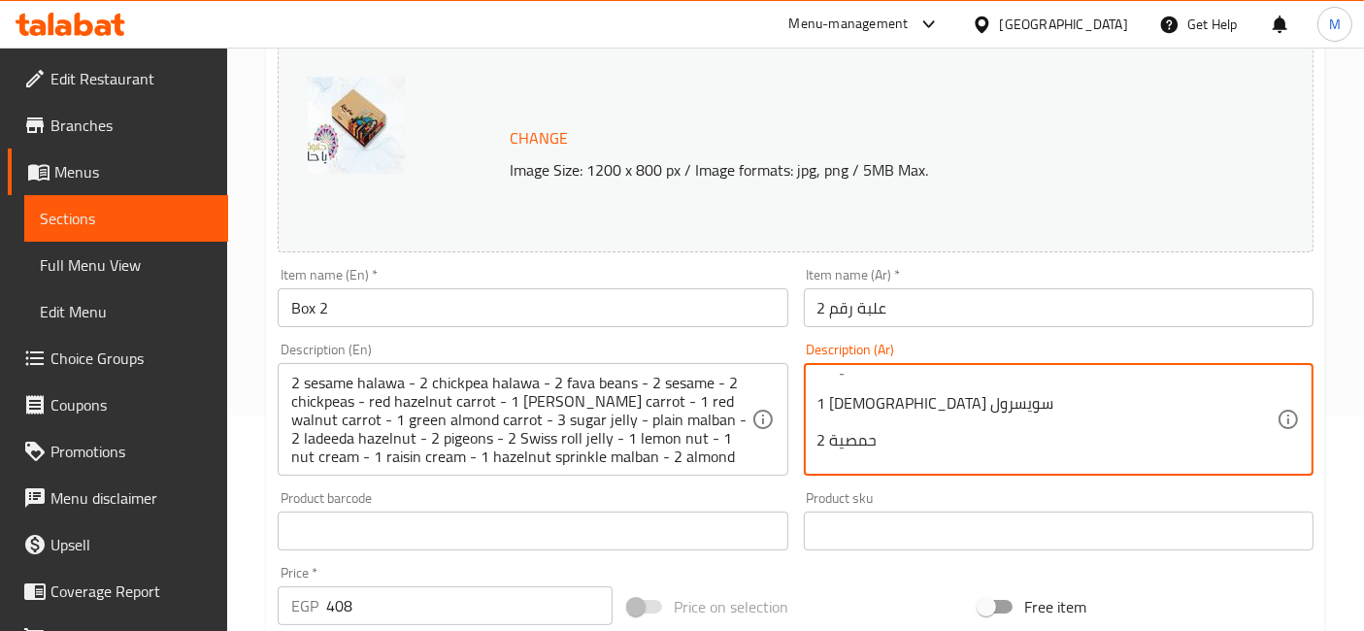
scroll to position [0, 0]
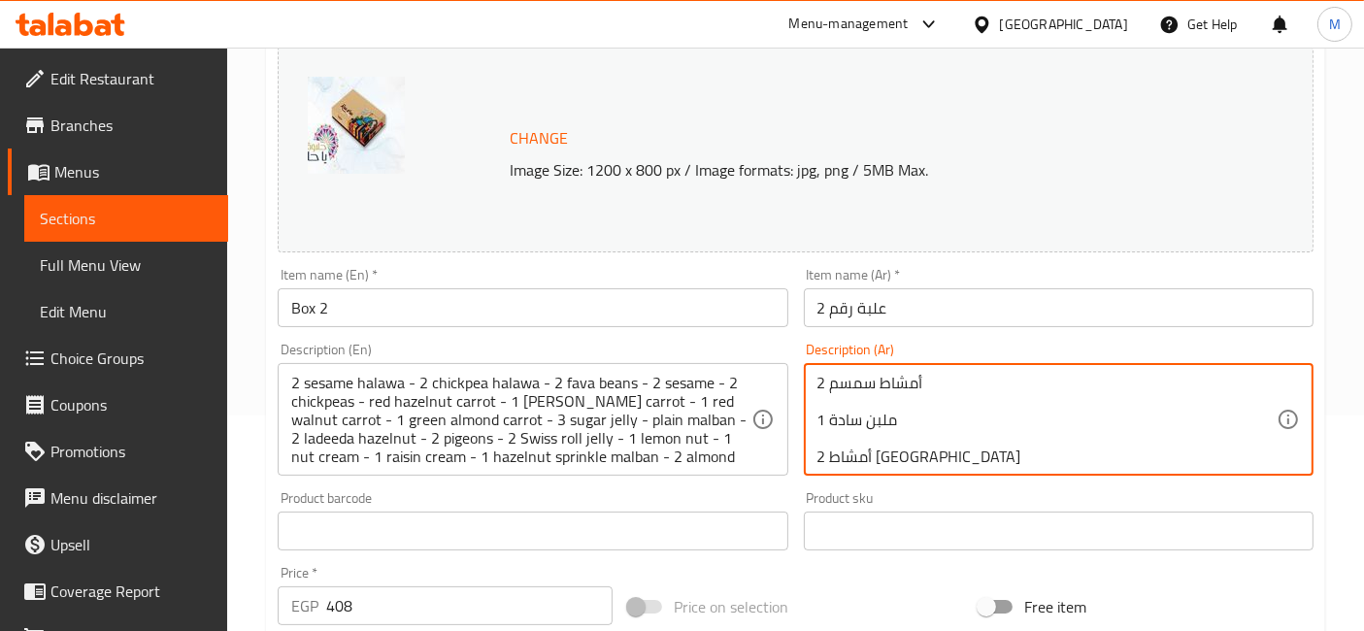
click at [909, 413] on textarea "2 أمشاط سمسم 1 ملبن سادة 2 أمشاط [GEOGRAPHIC_DATA] 2 لديدة بندق 2 فوليـــــــــ…" at bounding box center [1046, 420] width 459 height 92
paste textarea "1 ملبن سادة 2 أمشاط [GEOGRAPHIC_DATA] 2 لديدة بندق 2 فوليــــــــــــــــــــــ…"
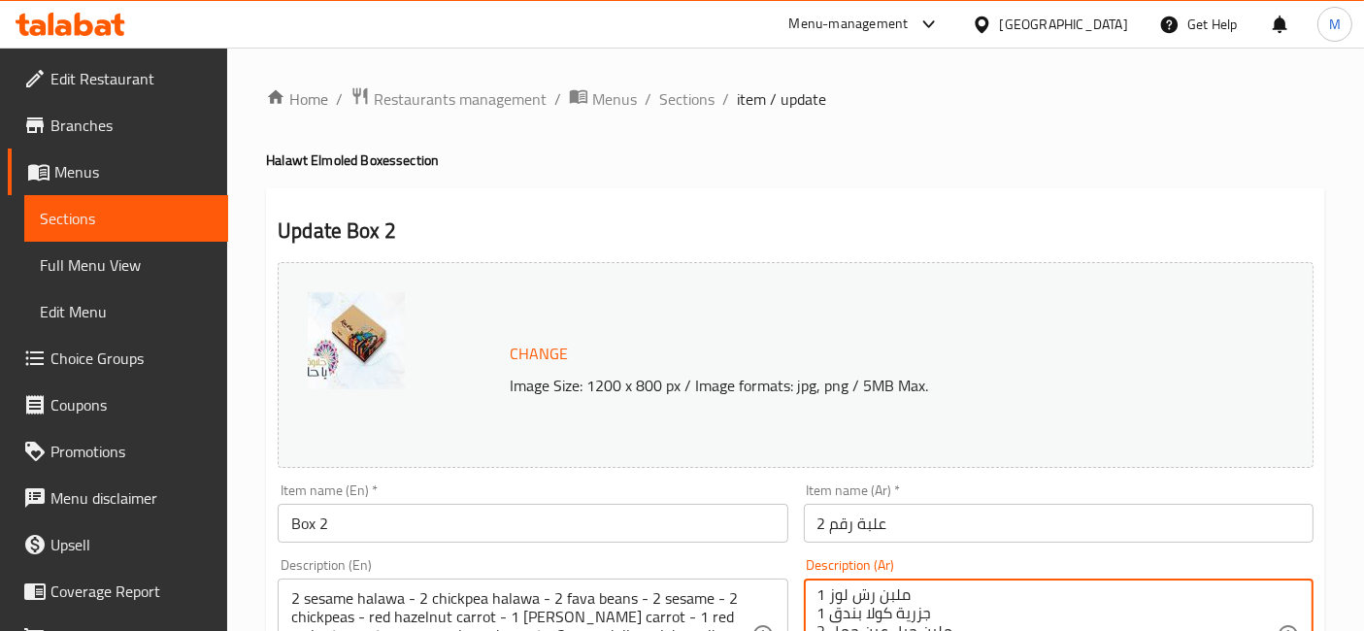
type textarea "2 أمشاط سمسم 1 ملبن سادة 2 أمشاط [GEOGRAPHIC_DATA] 2 لديدة بندق 2 فوليـــــــــ…"
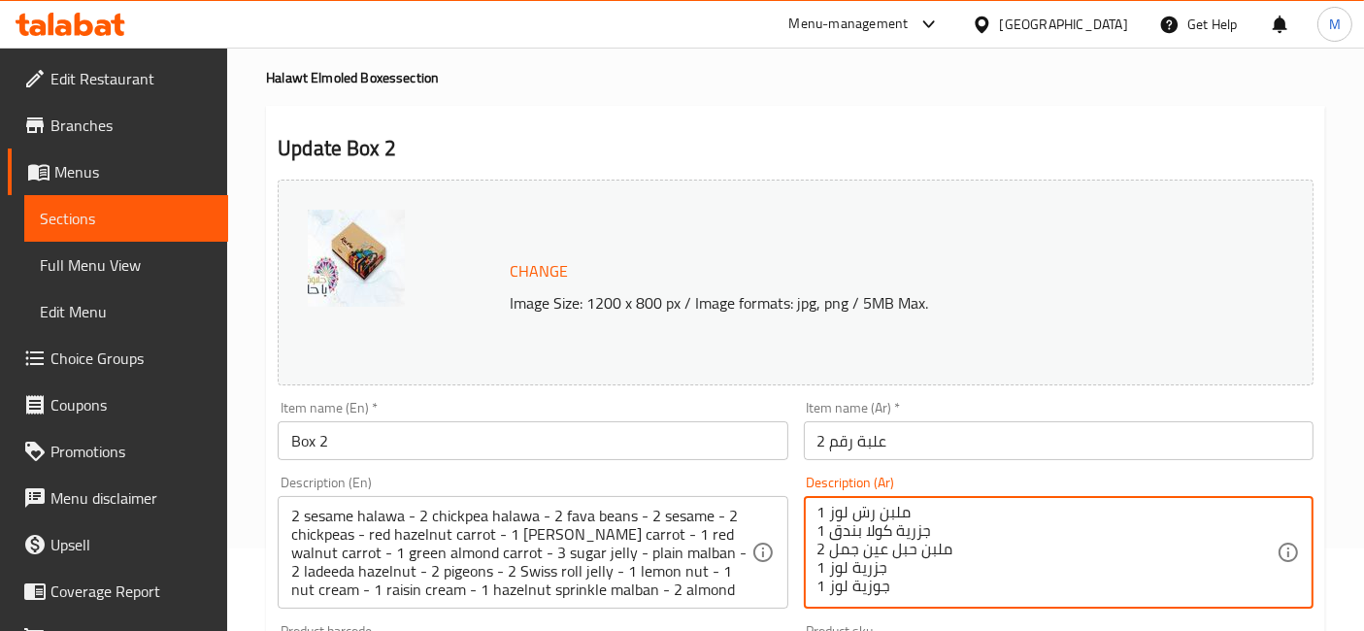
scroll to position [215, 0]
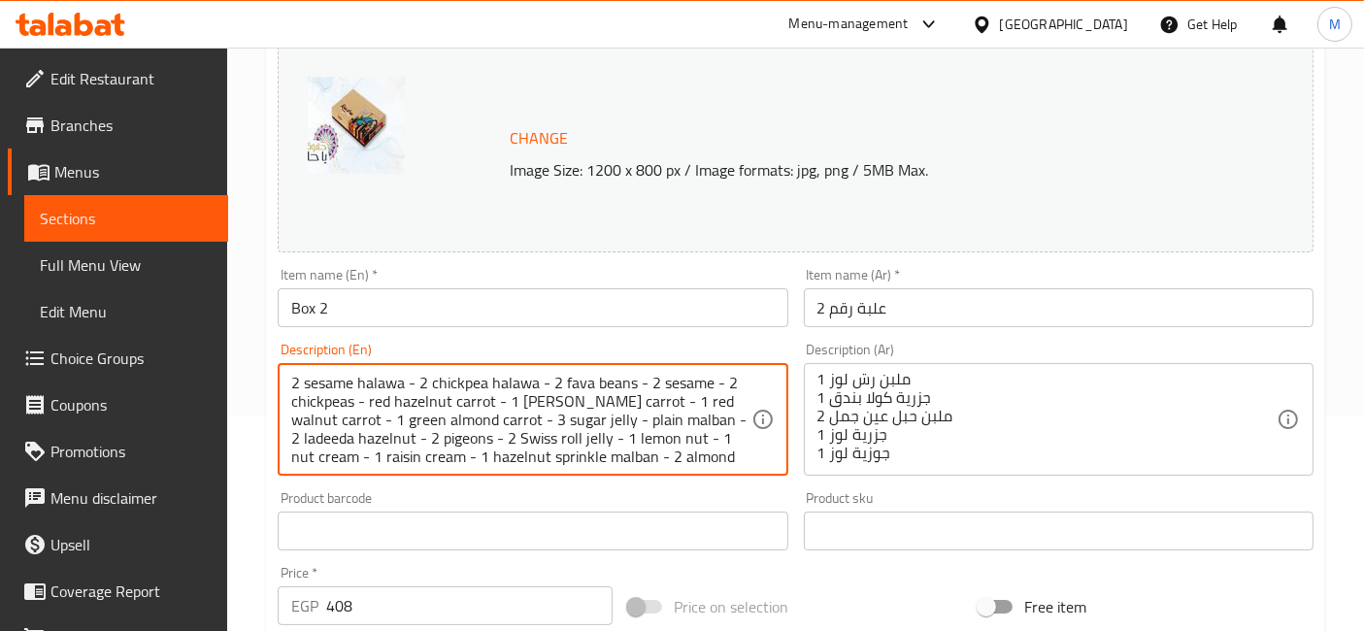
click at [379, 388] on textarea "2 sesame halawa - 2 chickpea halawa - 2 fava beans - 2 sesame - 2 chickpeas - r…" at bounding box center [520, 420] width 459 height 92
paste textarea "[PERSON_NAME] 1 plain malban 2 chickpea [PERSON_NAME] 2 hazelnut malban 2 fuliy…"
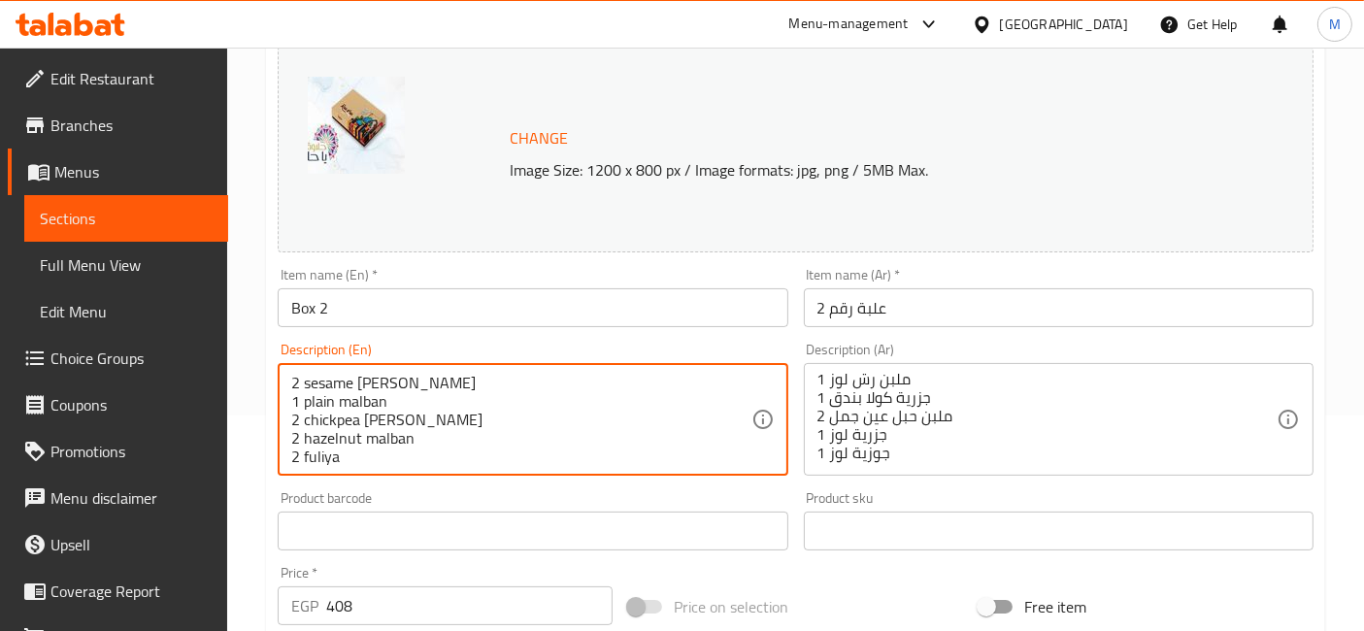
scroll to position [280, 0]
type textarea "2 sesame [PERSON_NAME] 1 plain malban 2 chickpea [PERSON_NAME] 2 hazelnut malba…"
click at [460, 313] on input "Box 2" at bounding box center [533, 307] width 510 height 39
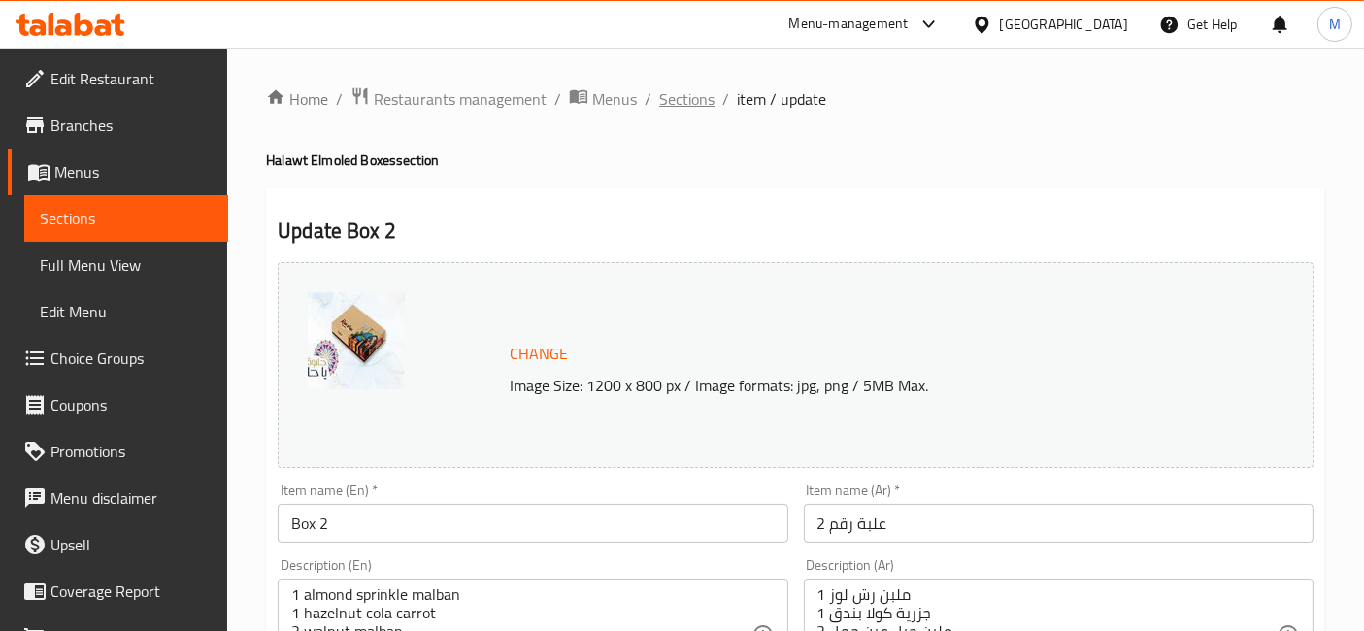
click at [674, 90] on span "Sections" at bounding box center [686, 98] width 55 height 23
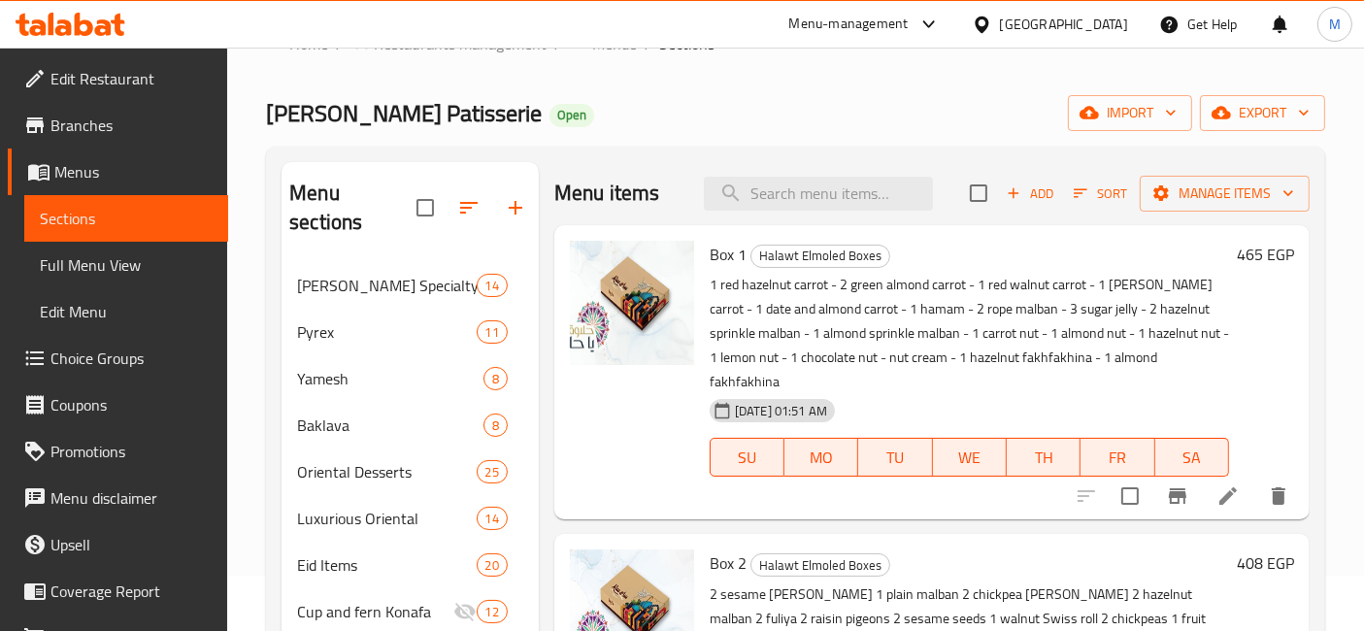
scroll to position [55, 0]
